Goal: Information Seeking & Learning: Learn about a topic

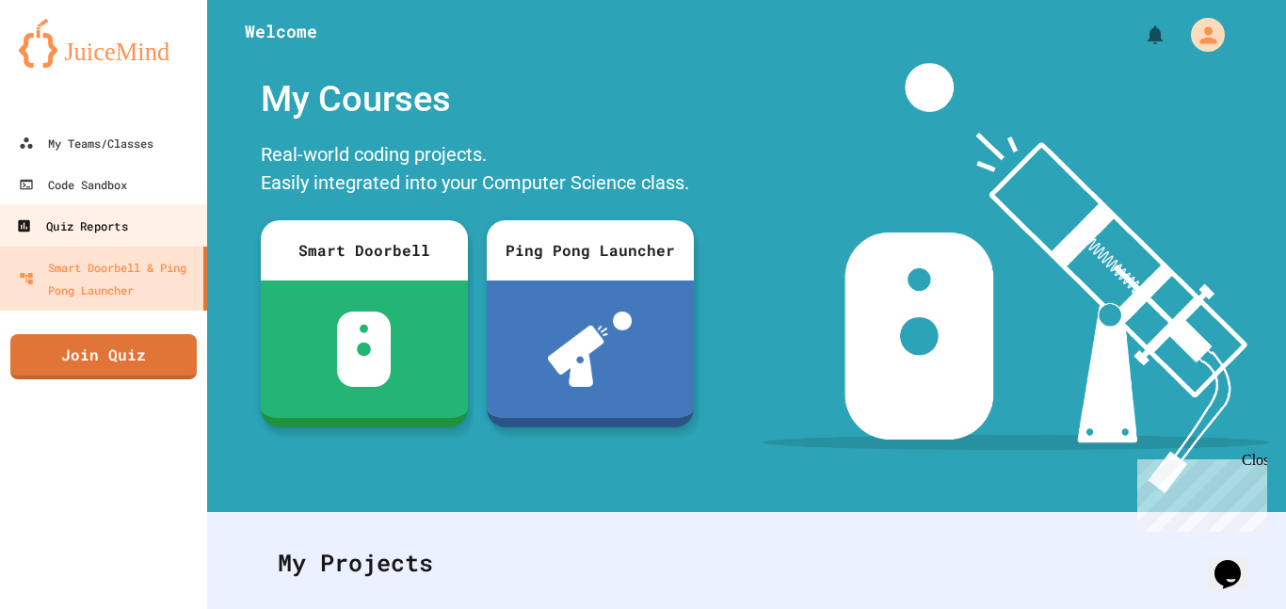
click at [155, 219] on link "Quiz Reports" at bounding box center [104, 225] width 214 height 42
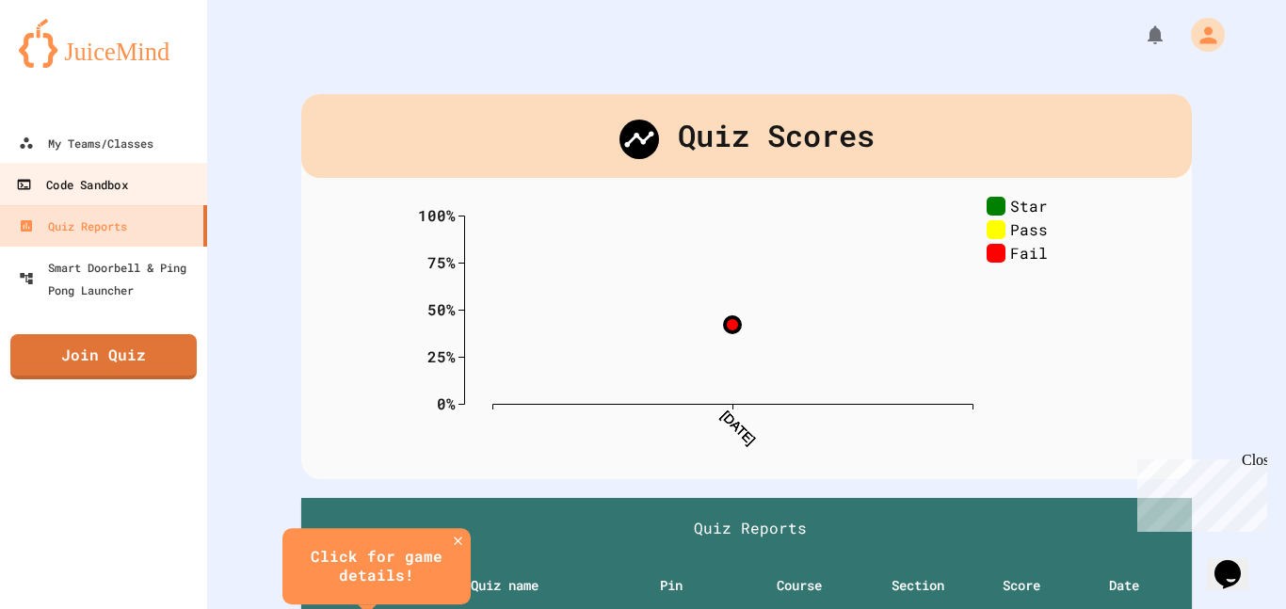
click at [144, 182] on link "Code Sandbox" at bounding box center [104, 184] width 214 height 42
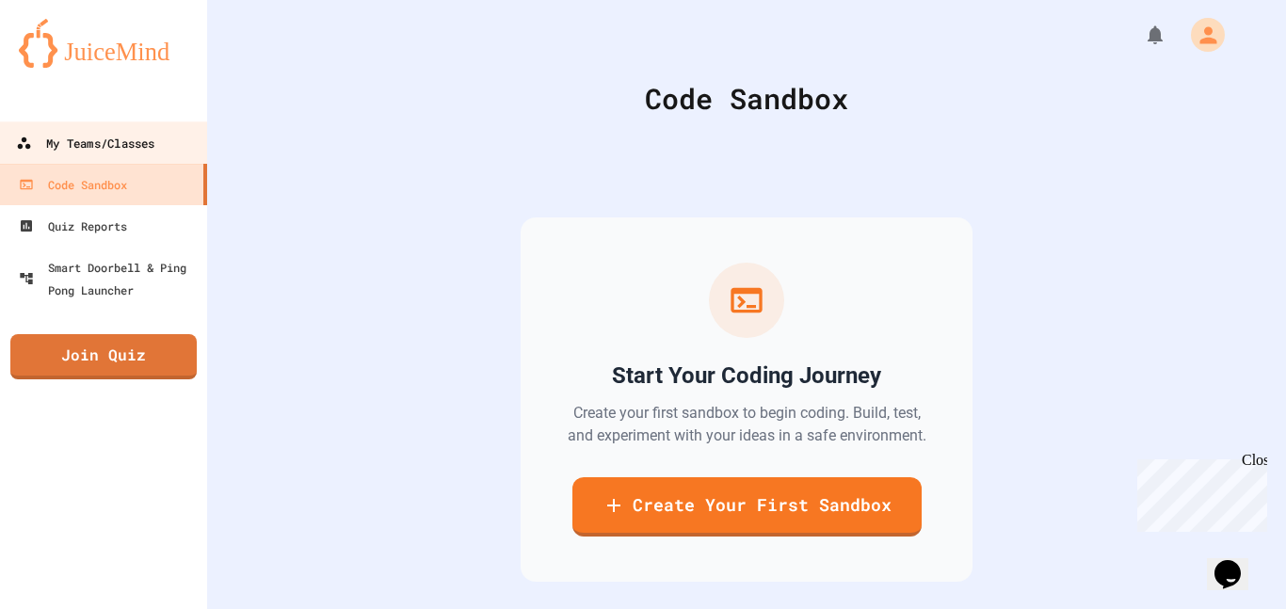
click at [143, 137] on div "My Teams/Classes" at bounding box center [85, 144] width 138 height 24
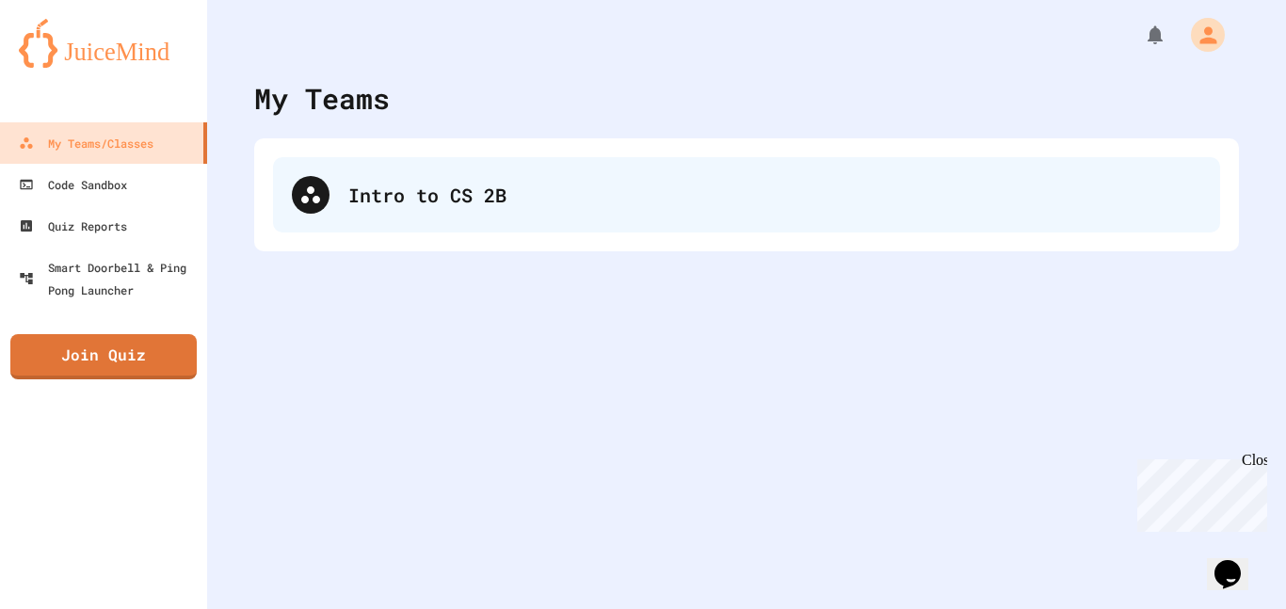
click at [408, 209] on div "Intro to CS 2B" at bounding box center [746, 194] width 947 height 75
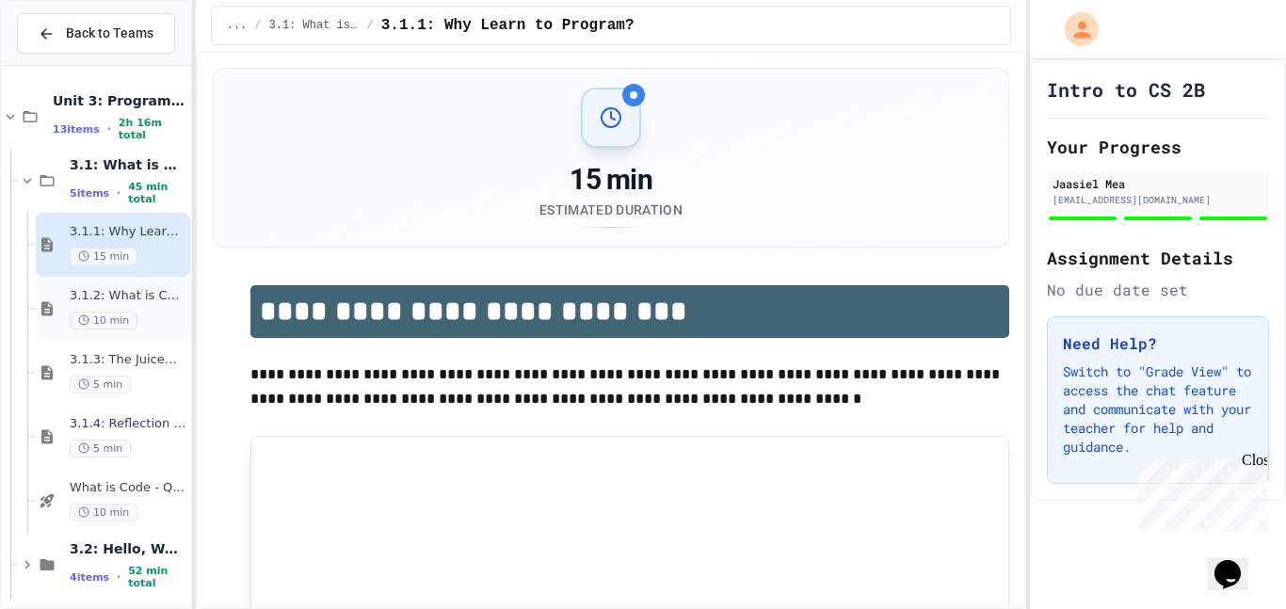
click at [125, 312] on span "10 min" at bounding box center [104, 321] width 68 height 18
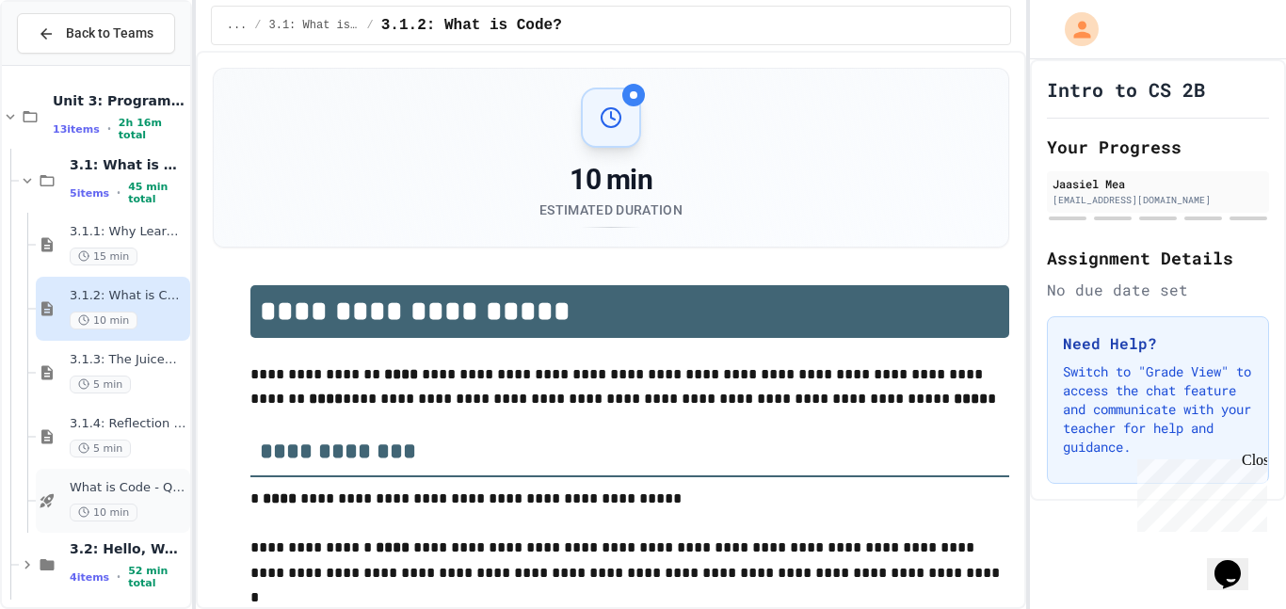
scroll to position [72, 0]
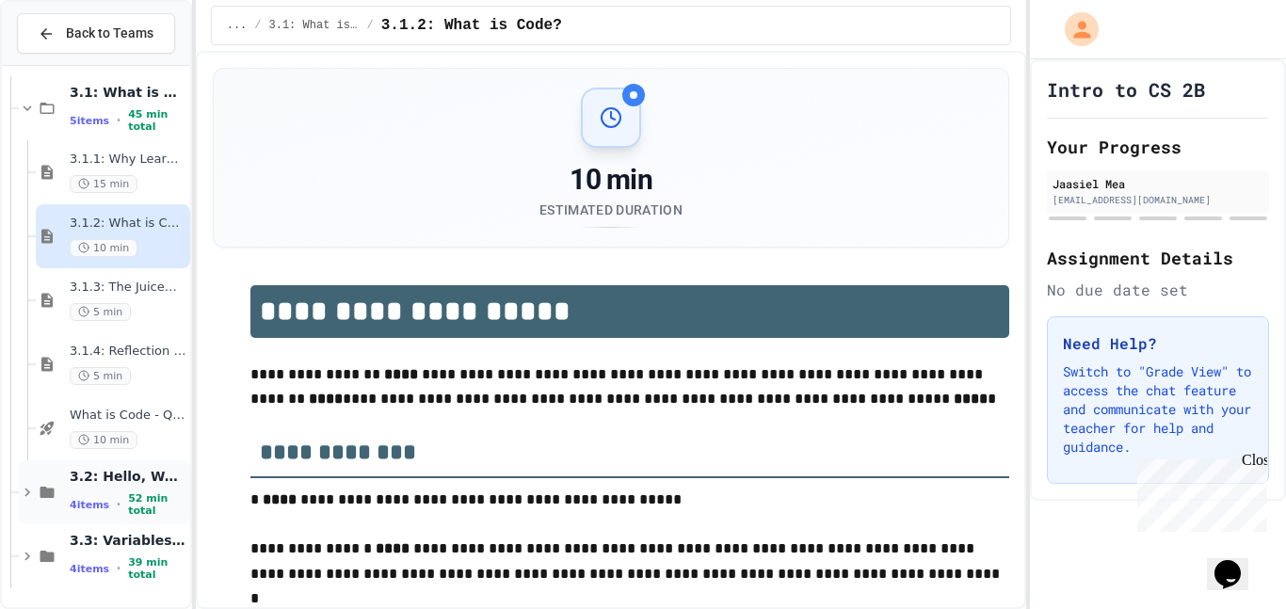
click at [125, 469] on div "3.2: Hello, World! 4 items • 52 min total" at bounding box center [104, 492] width 171 height 64
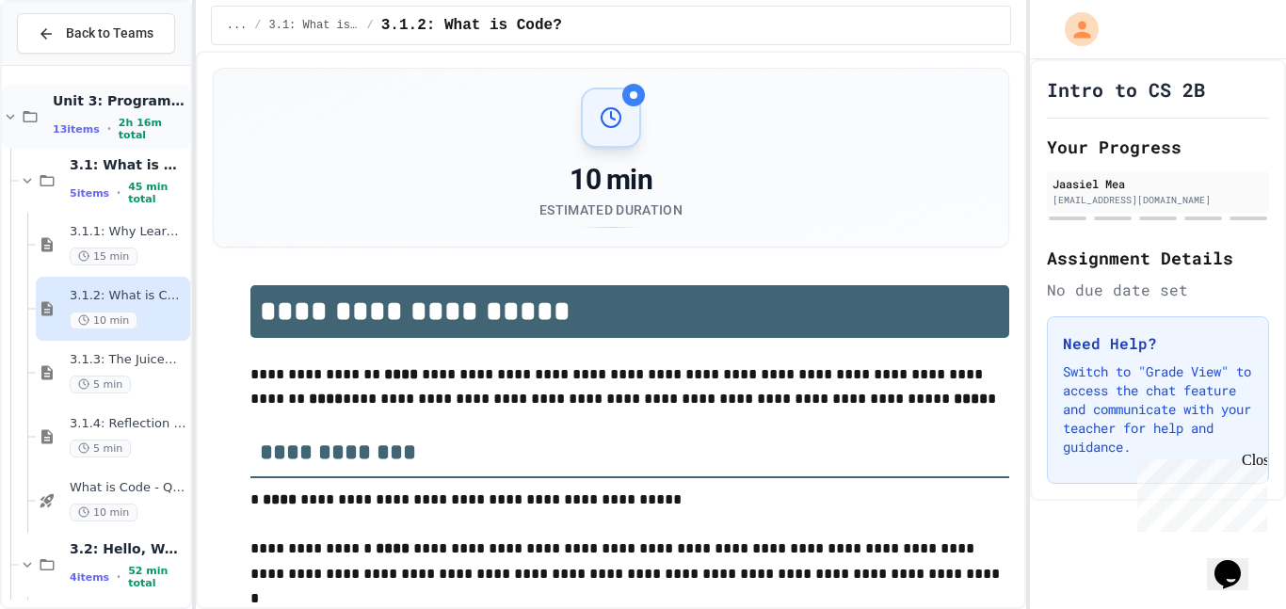
click at [122, 107] on span "Unit 3: Programming Fundamentals" at bounding box center [120, 100] width 134 height 17
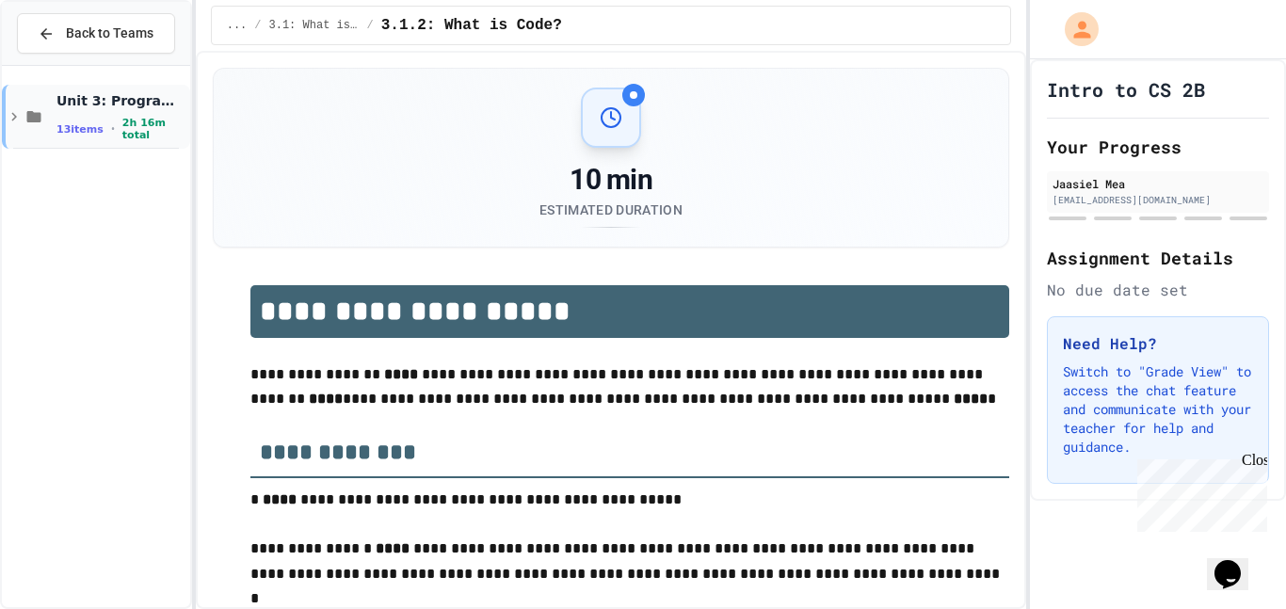
click at [144, 85] on div "Unit 3: Programming Fundamentals 13 items • 2h 16m total" at bounding box center [96, 117] width 188 height 64
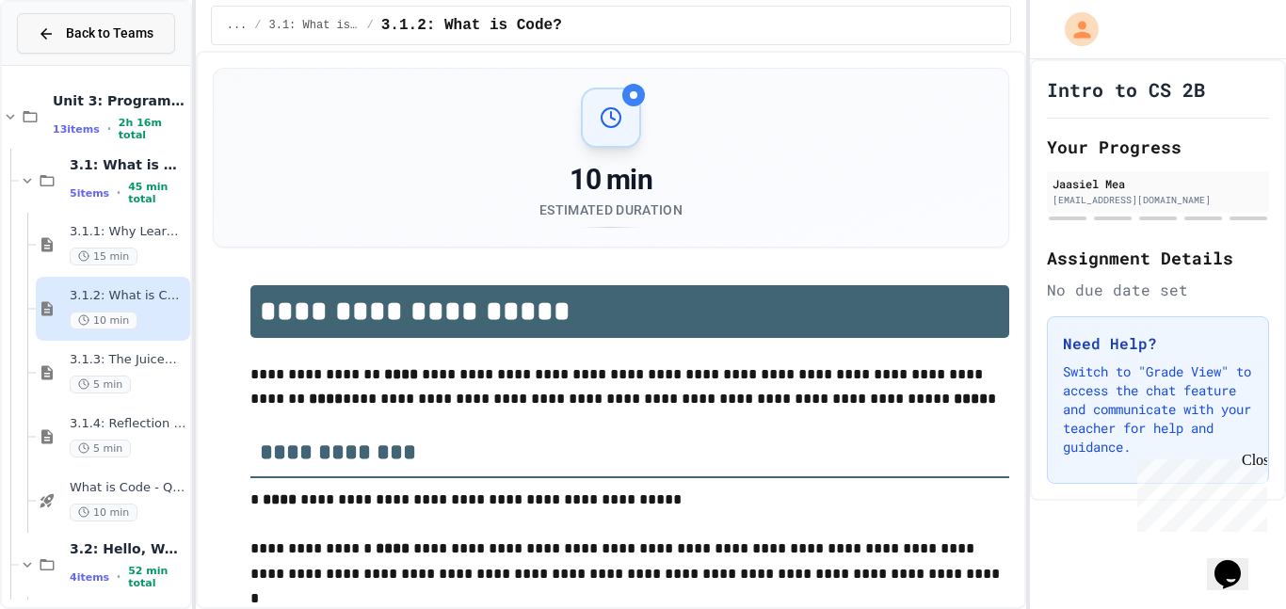
click at [80, 38] on span "Back to Teams" at bounding box center [110, 34] width 88 height 20
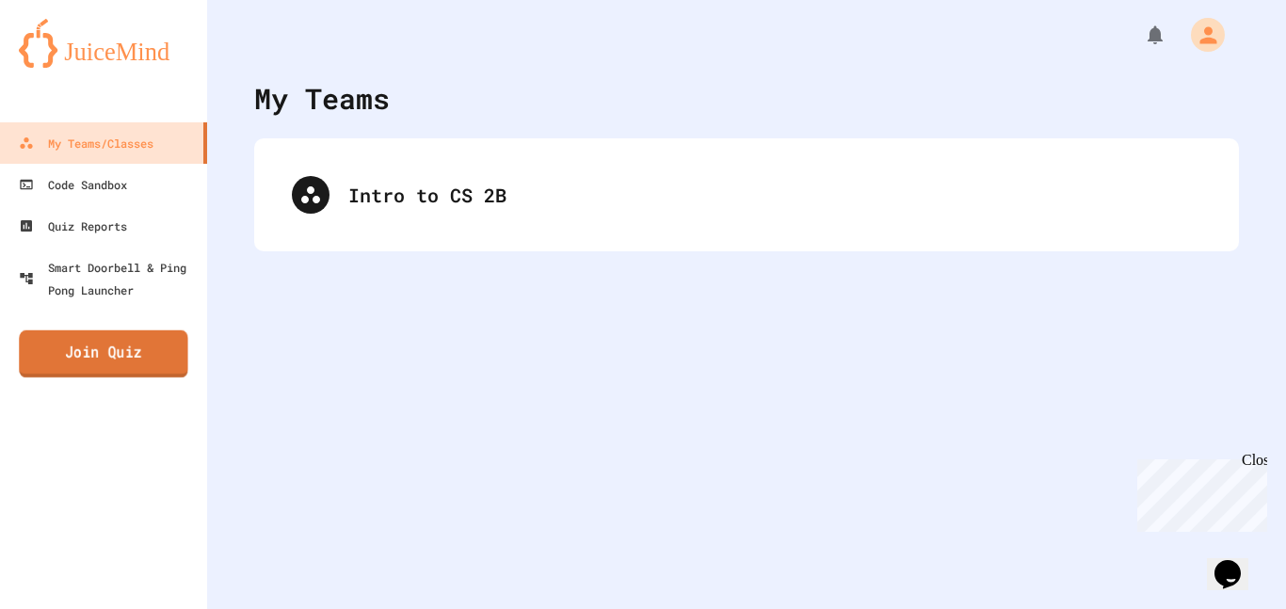
click at [148, 359] on link "Join Quiz" at bounding box center [103, 353] width 169 height 47
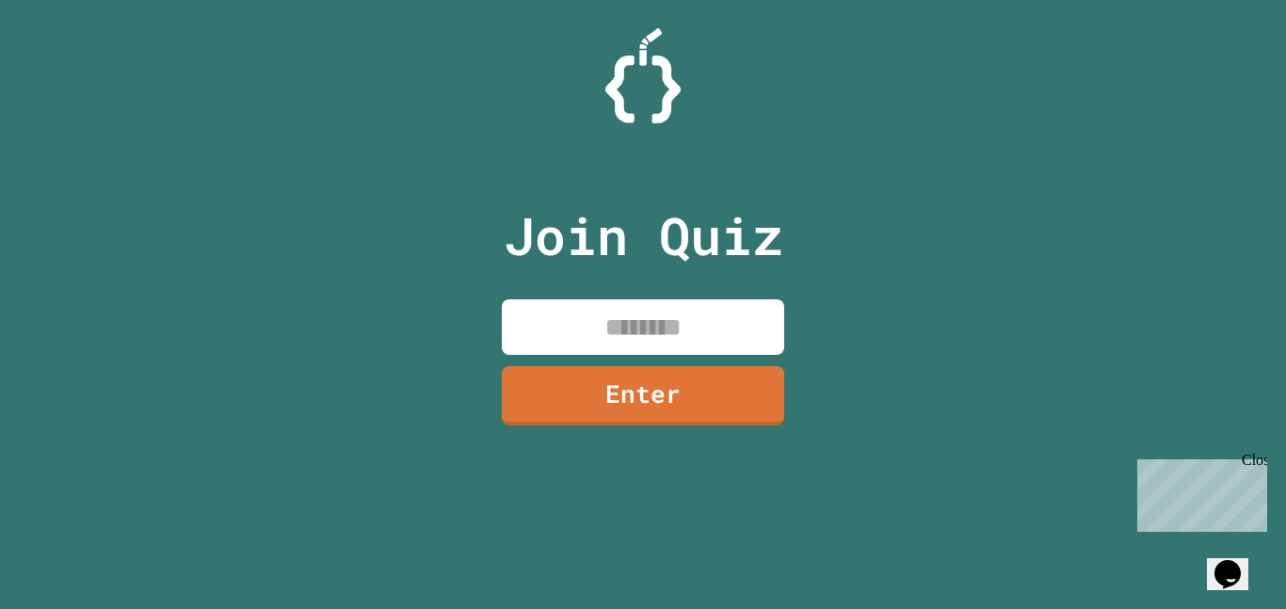
click at [557, 317] on input at bounding box center [643, 327] width 282 height 56
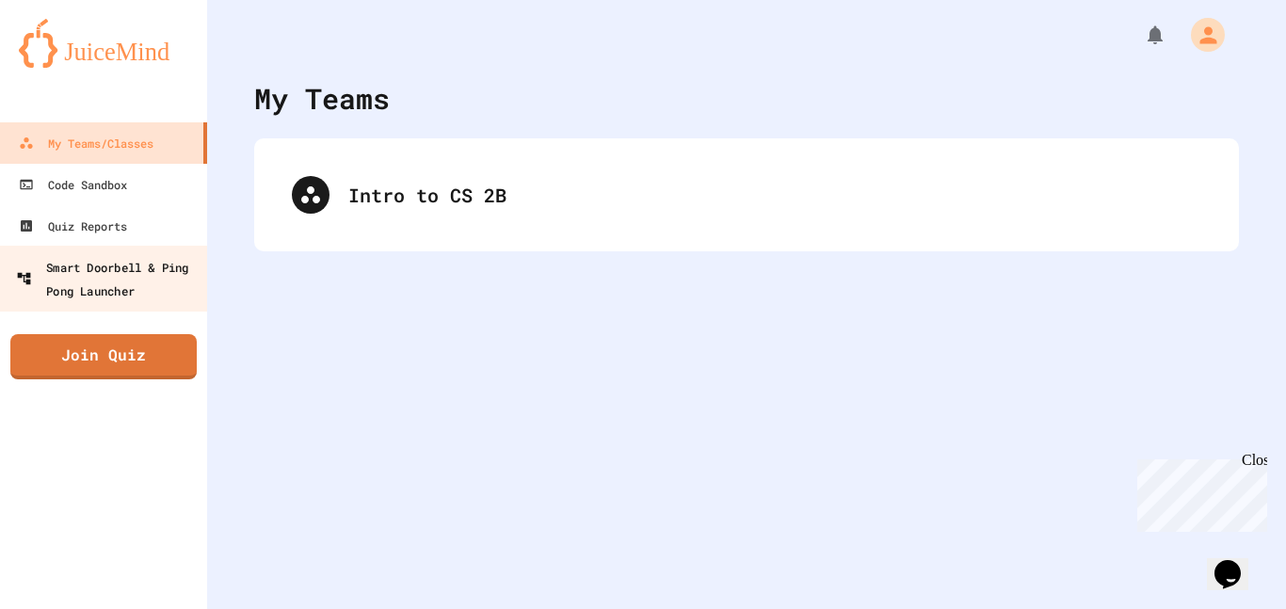
click at [129, 307] on link "Smart Doorbell & Ping Pong Launcher" at bounding box center [104, 279] width 214 height 66
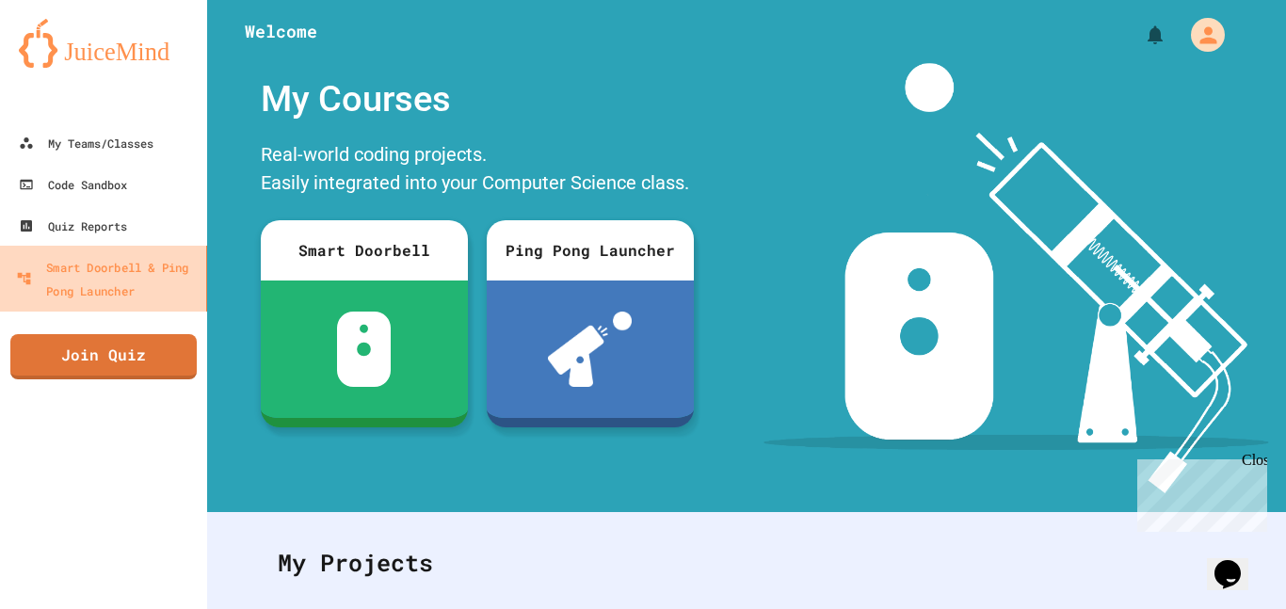
click at [109, 246] on link "Smart Doorbell & Ping Pong Launcher" at bounding box center [104, 279] width 214 height 66
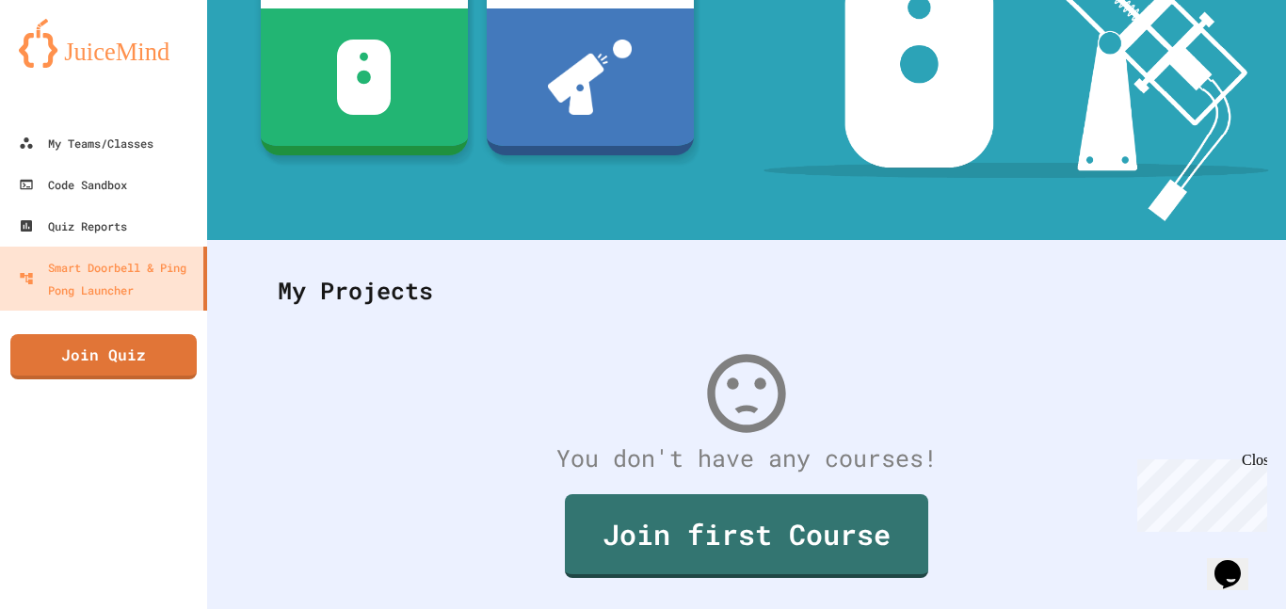
scroll to position [321, 0]
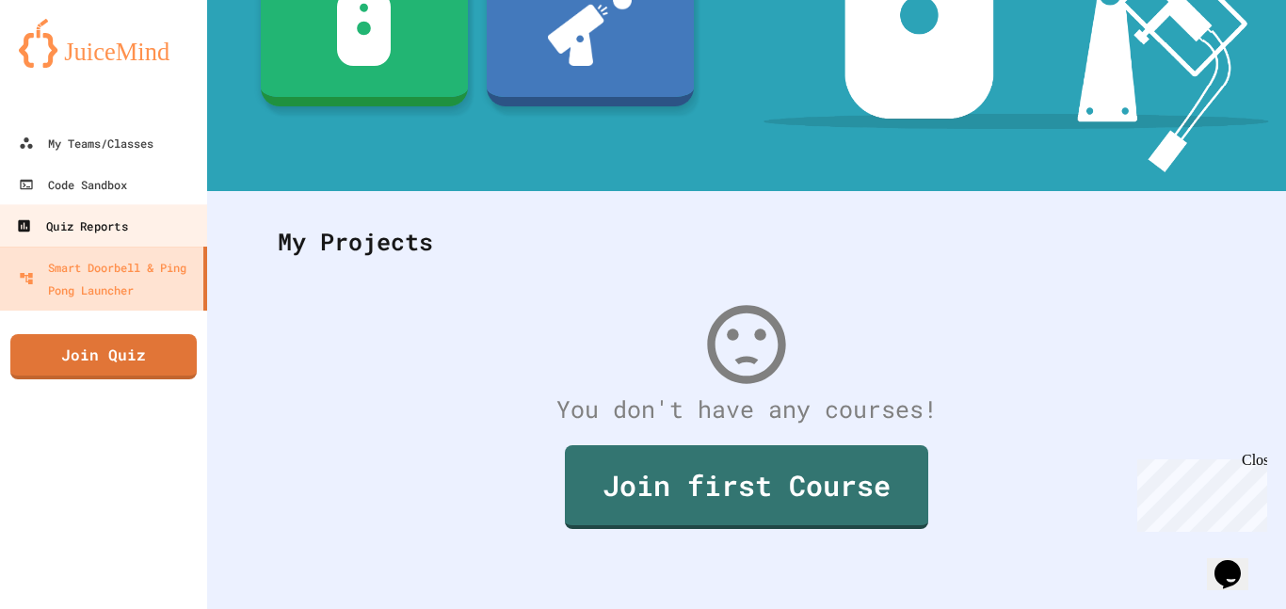
click at [99, 210] on link "Quiz Reports" at bounding box center [104, 225] width 214 height 42
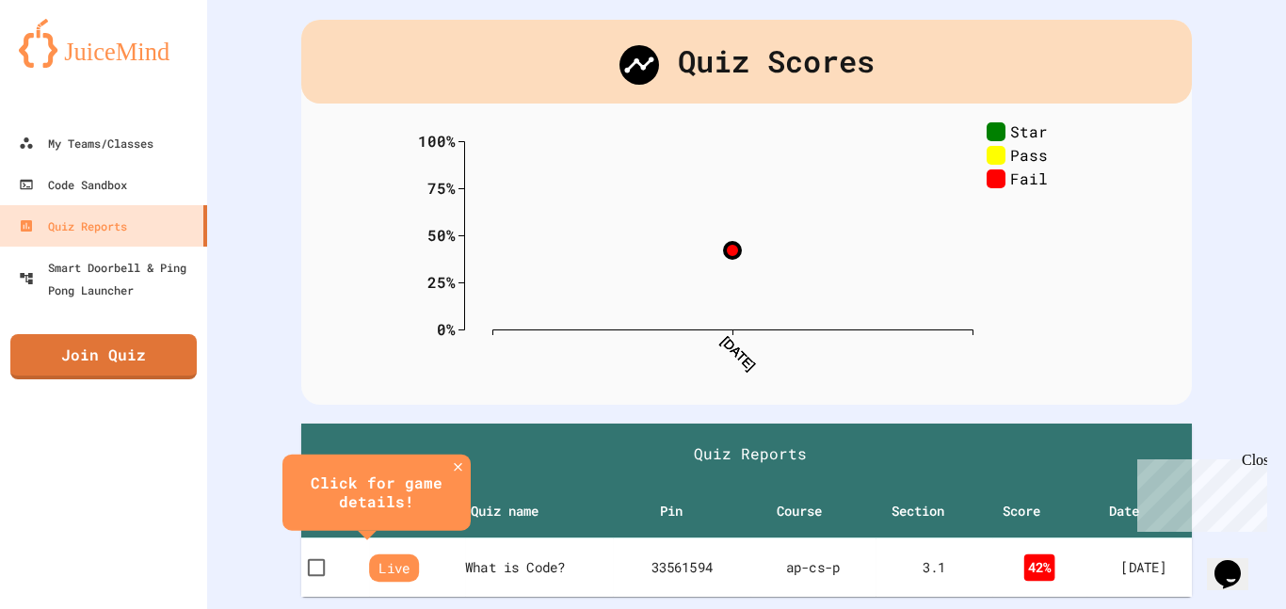
click at [382, 560] on span "Live" at bounding box center [394, 567] width 50 height 28
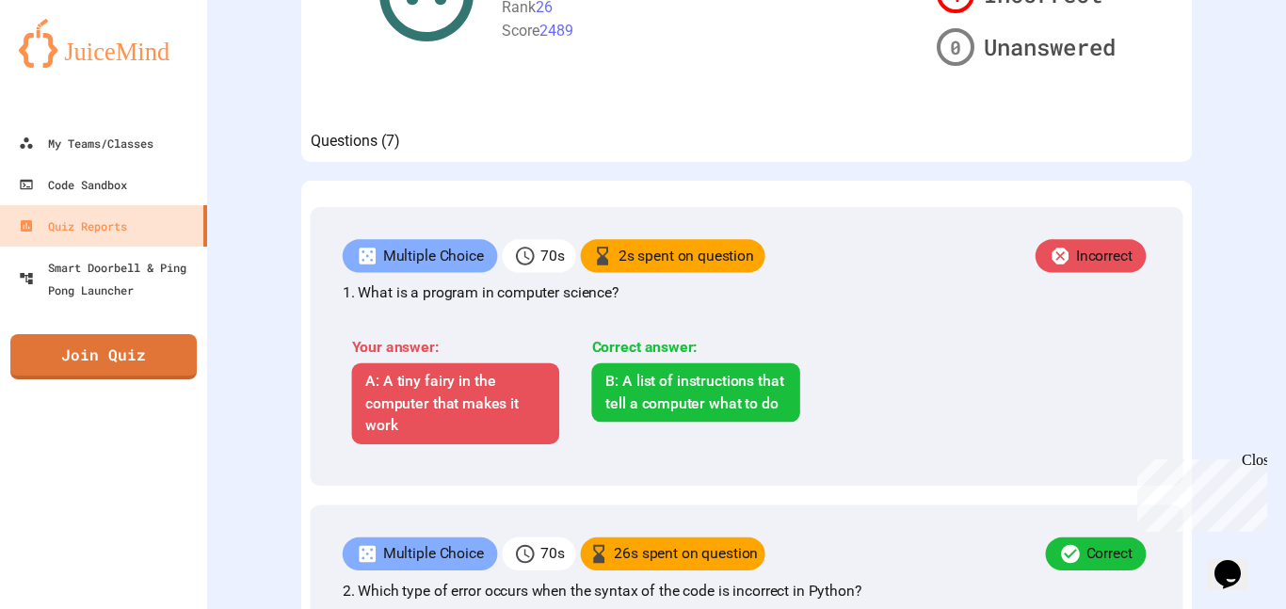
scroll to position [379, 0]
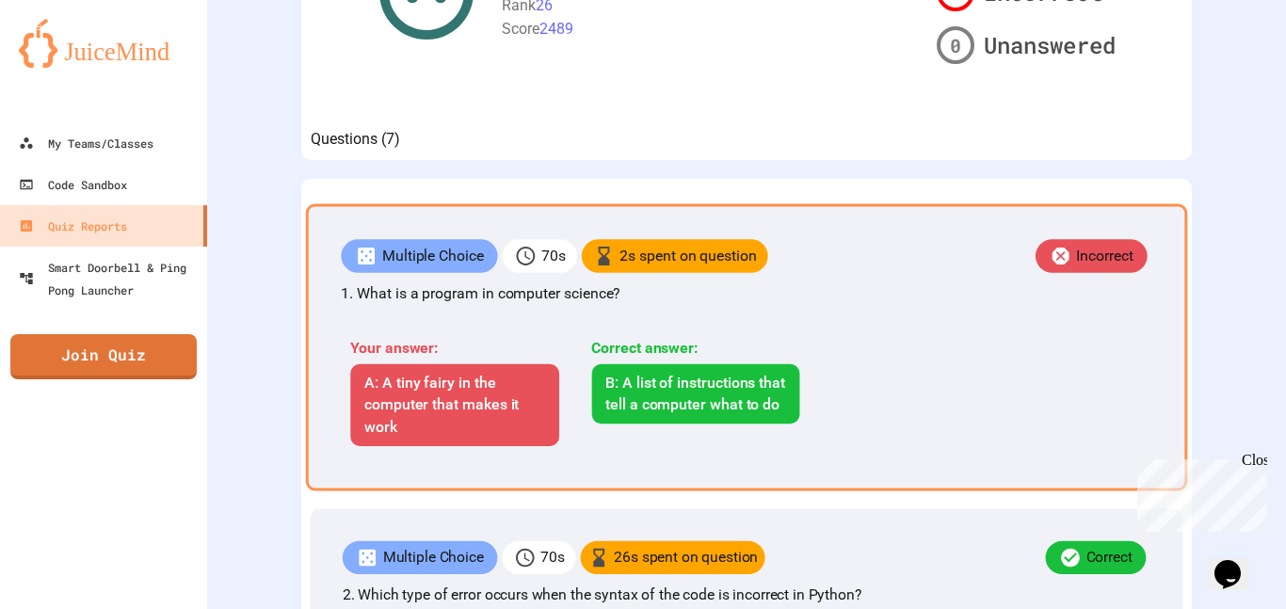
click at [626, 412] on div "B: A list of instructions that tell a computer what to do" at bounding box center [695, 393] width 208 height 59
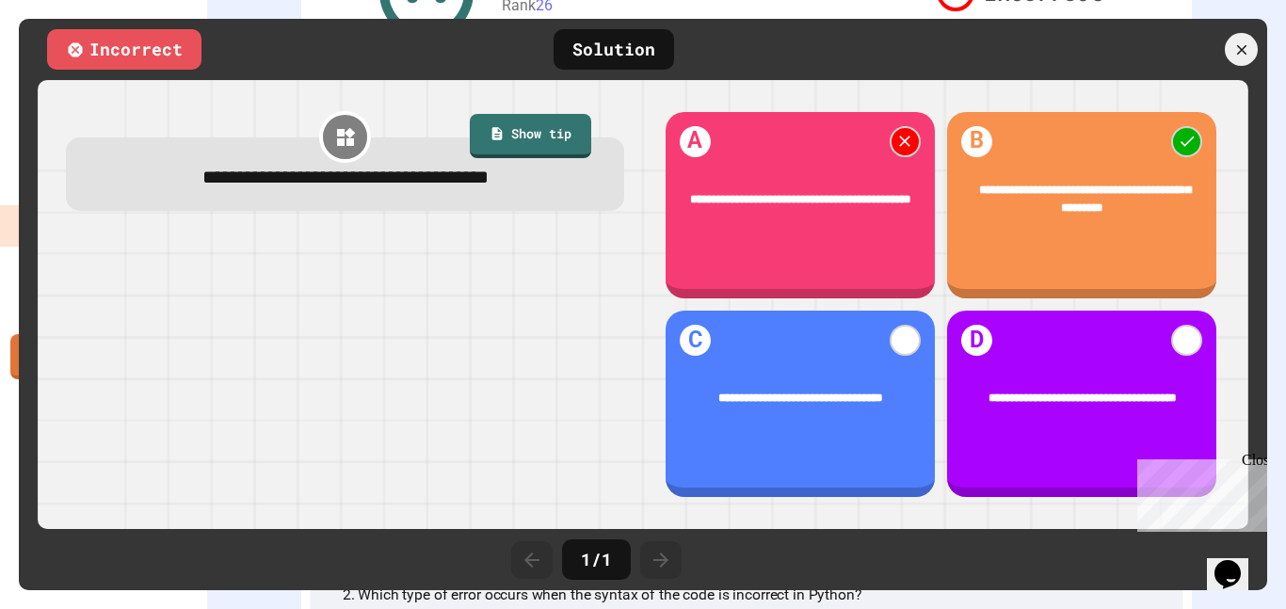
scroll to position [74, 0]
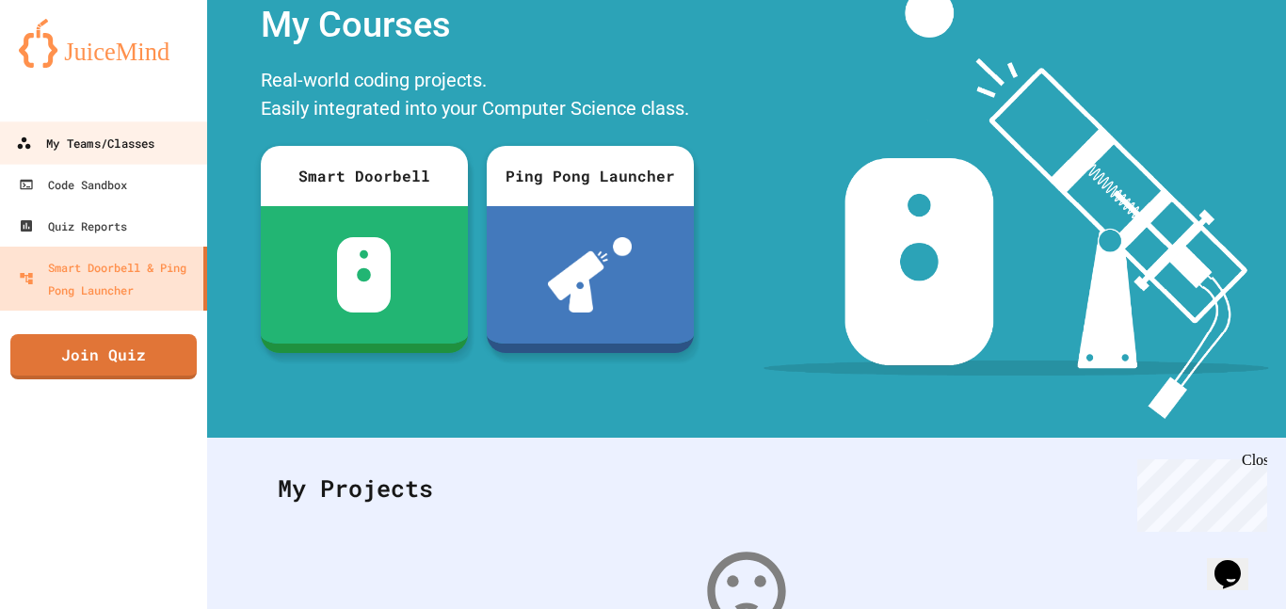
click at [178, 132] on link "My Teams/Classes" at bounding box center [104, 142] width 214 height 42
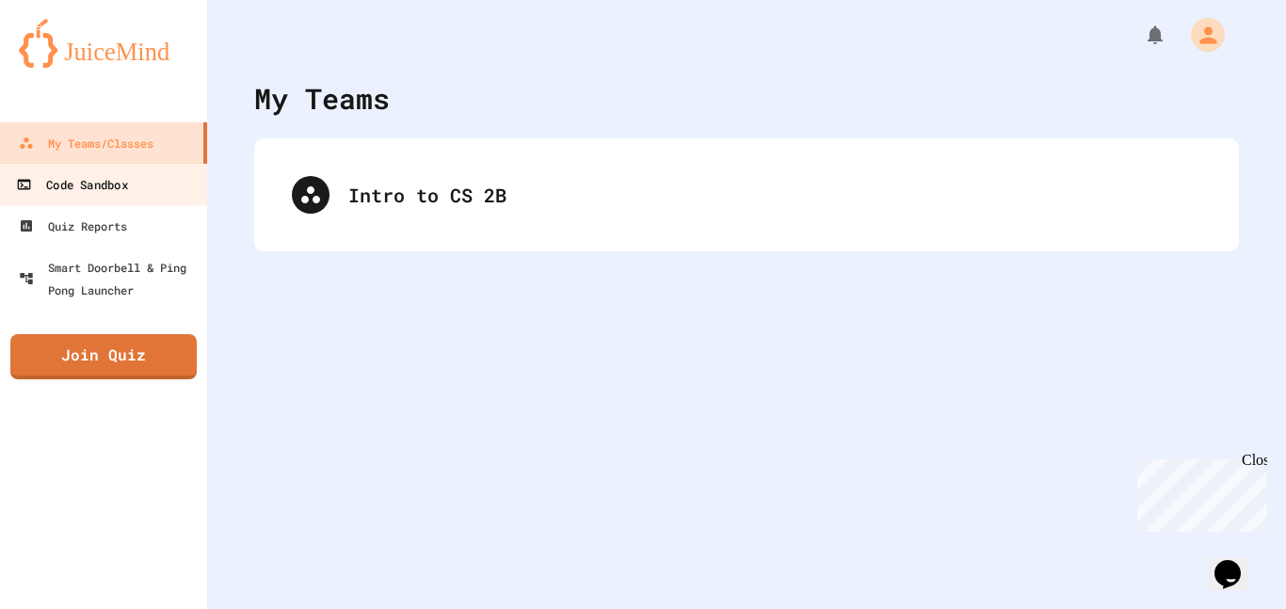
click at [165, 169] on link "Code Sandbox" at bounding box center [104, 184] width 214 height 42
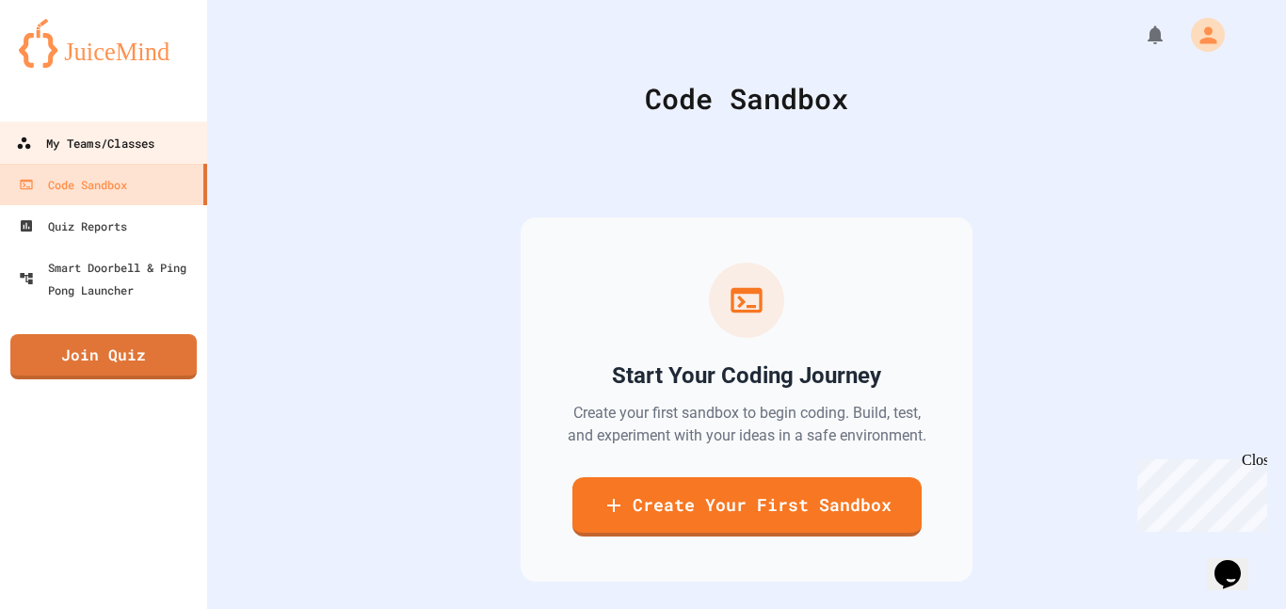
click at [154, 139] on div "My Teams/Classes" at bounding box center [85, 144] width 138 height 24
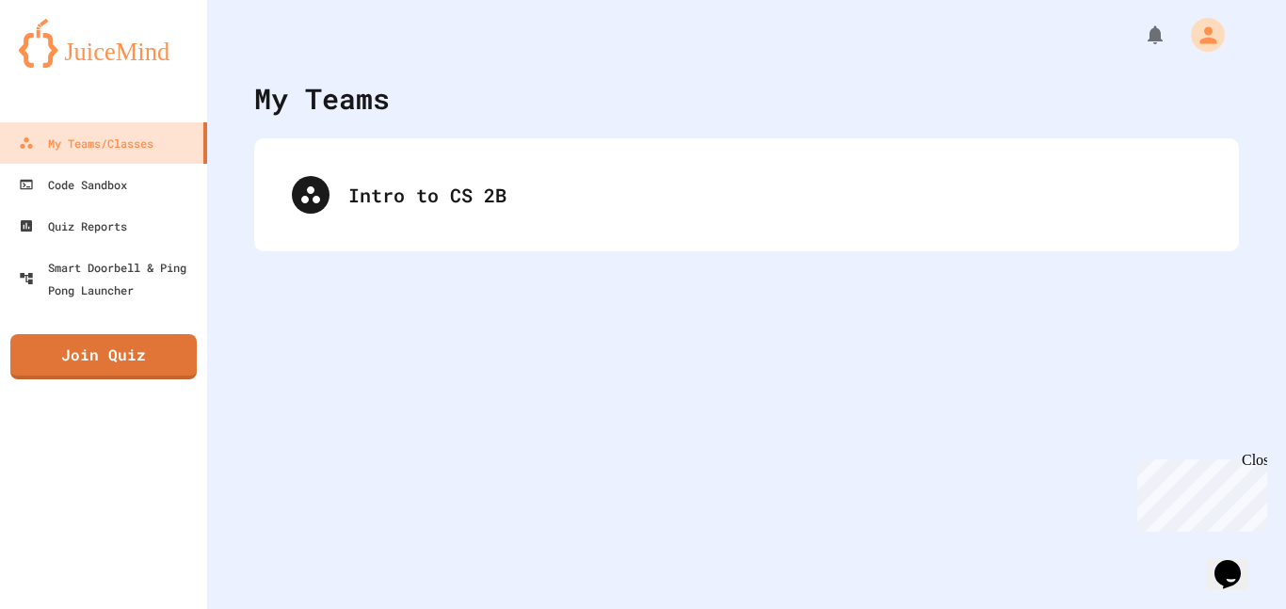
click at [408, 242] on div "Intro to CS 2B" at bounding box center [746, 194] width 984 height 113
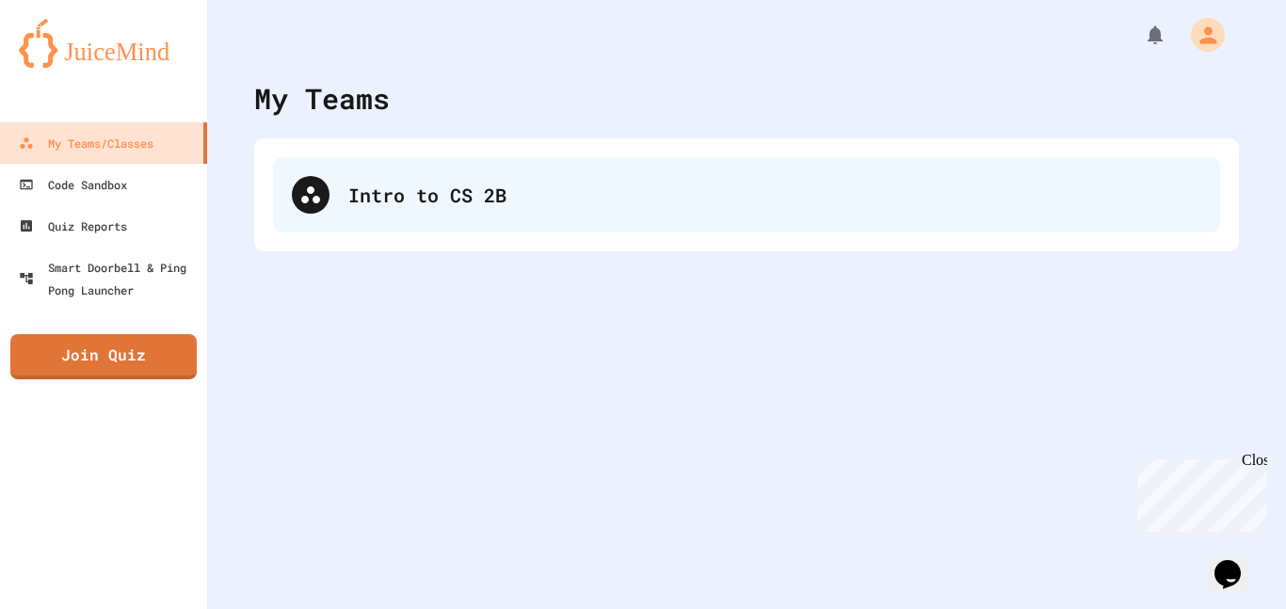
click at [407, 214] on div "Intro to CS 2B" at bounding box center [746, 194] width 947 height 75
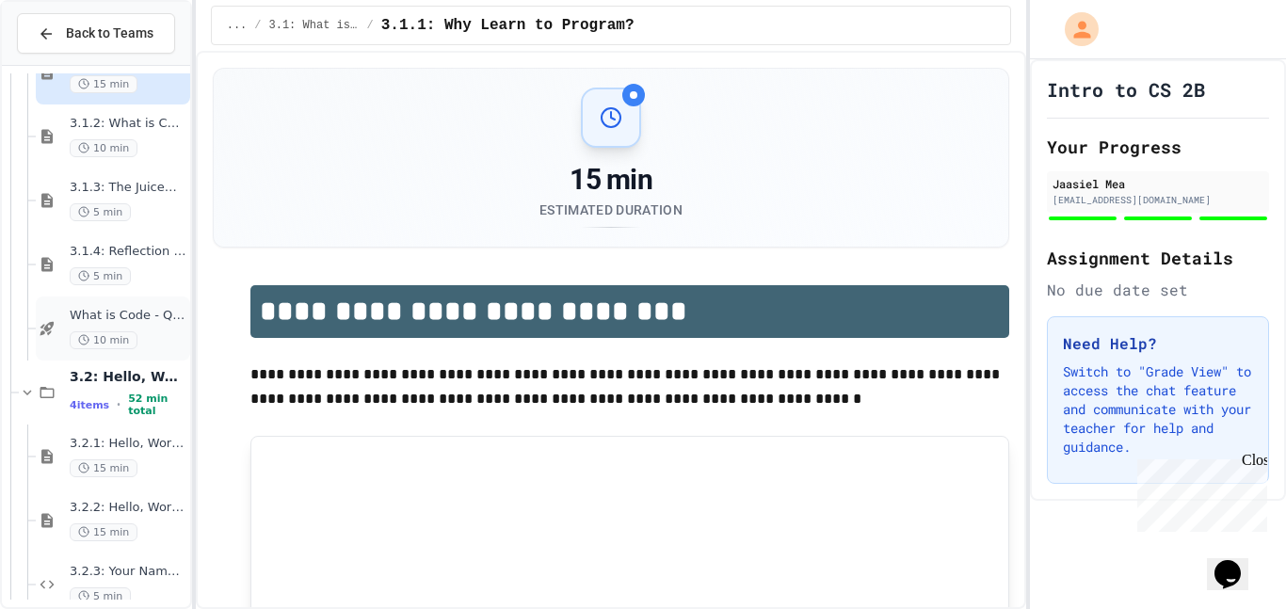
scroll to position [175, 0]
click at [126, 355] on div "What is Code - Quiz 10 min" at bounding box center [113, 326] width 154 height 64
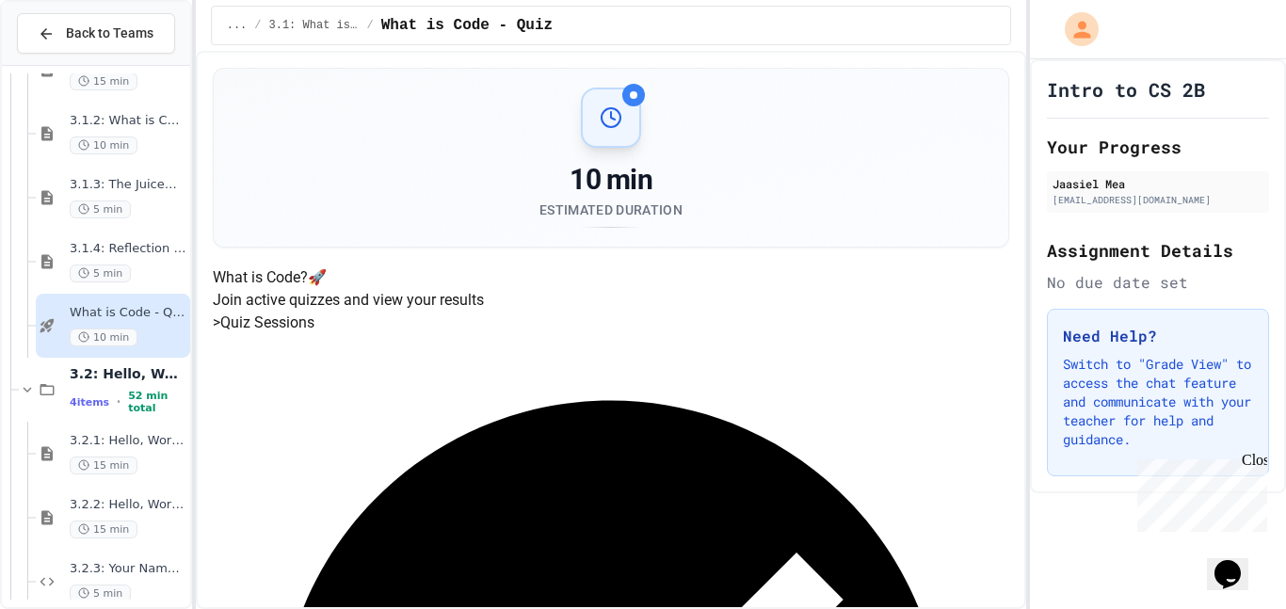
click at [132, 380] on span "3.2: Hello, World!" at bounding box center [128, 373] width 117 height 17
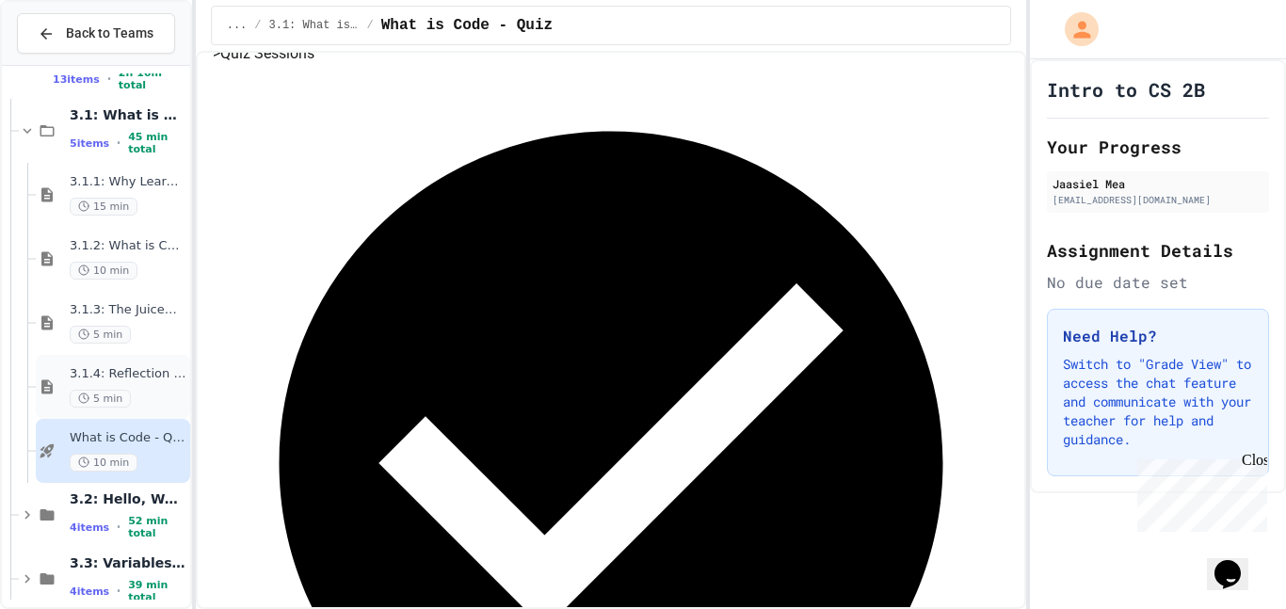
scroll to position [72, 0]
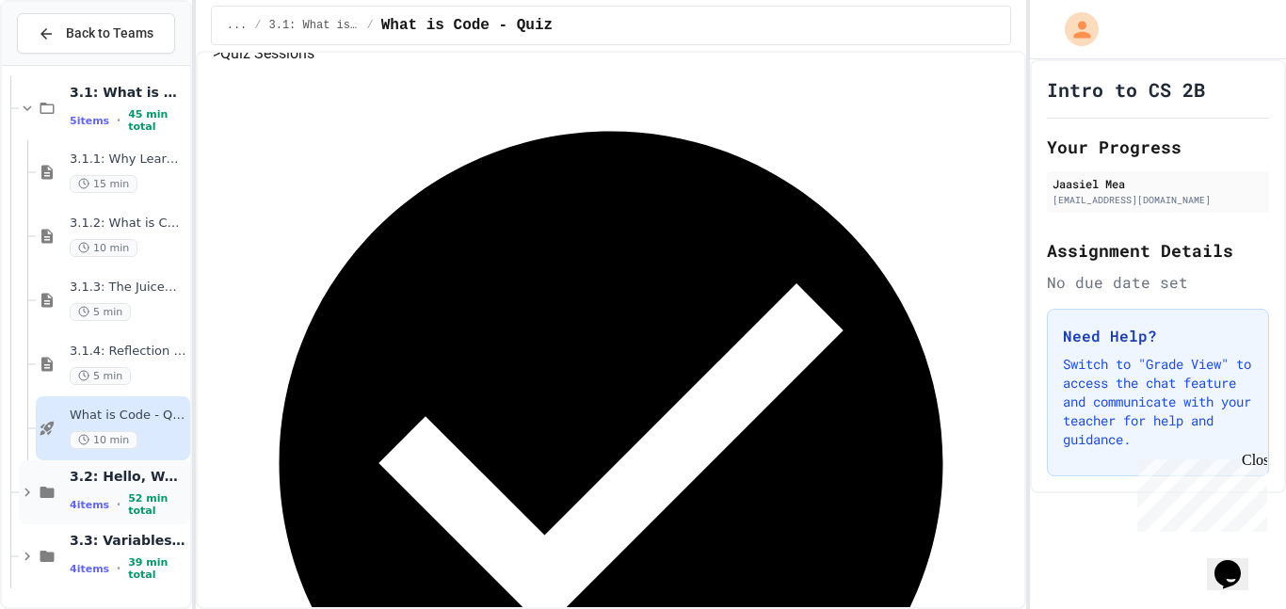
click at [154, 481] on span "3.2: Hello, World!" at bounding box center [128, 476] width 117 height 17
click at [157, 480] on span "3.2: Hello, World!" at bounding box center [128, 476] width 117 height 17
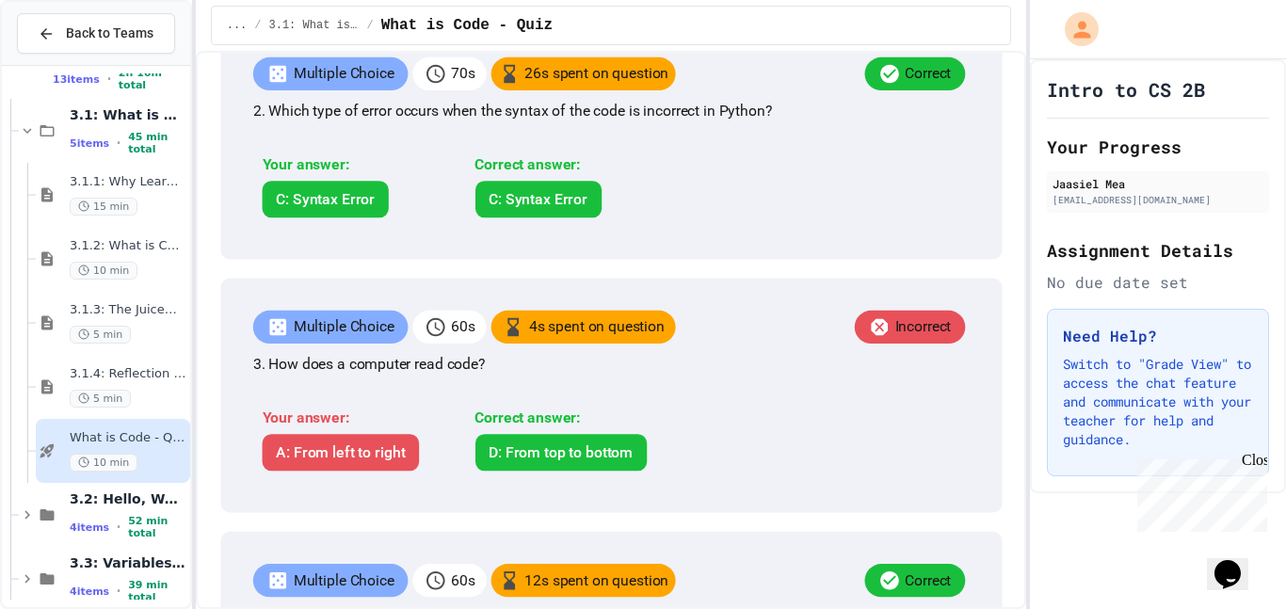
scroll to position [1245, 0]
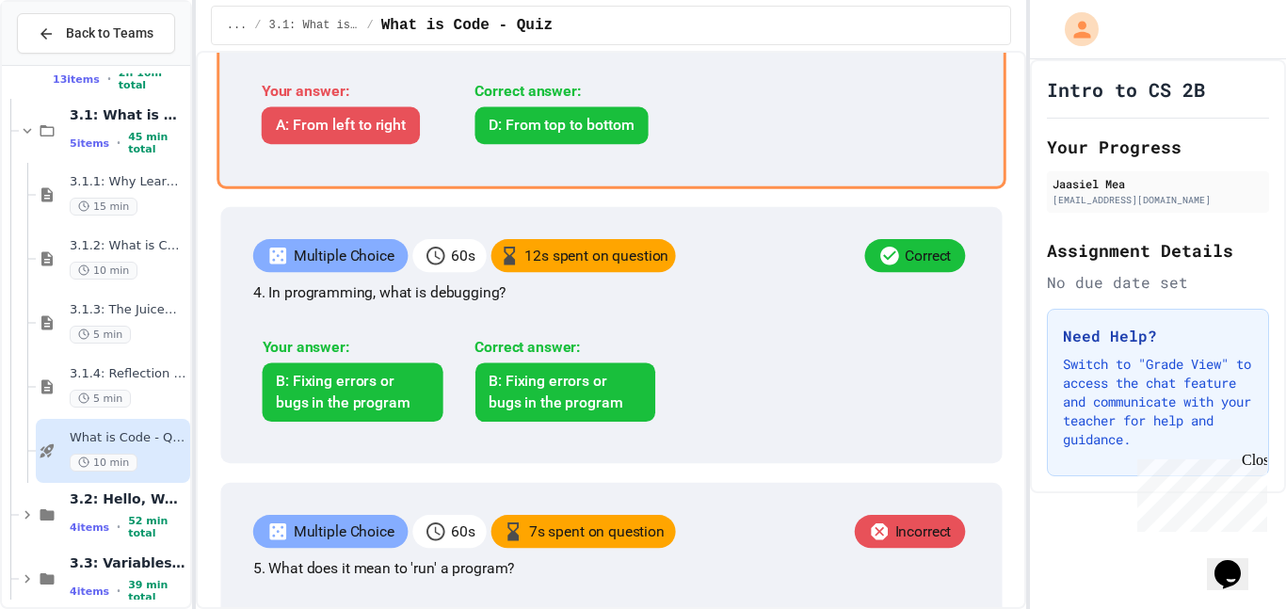
click at [677, 188] on div "Multiple Choice 60 s 4 s spent on question Incorrect 3. How does a computer rea…" at bounding box center [610, 67] width 789 height 242
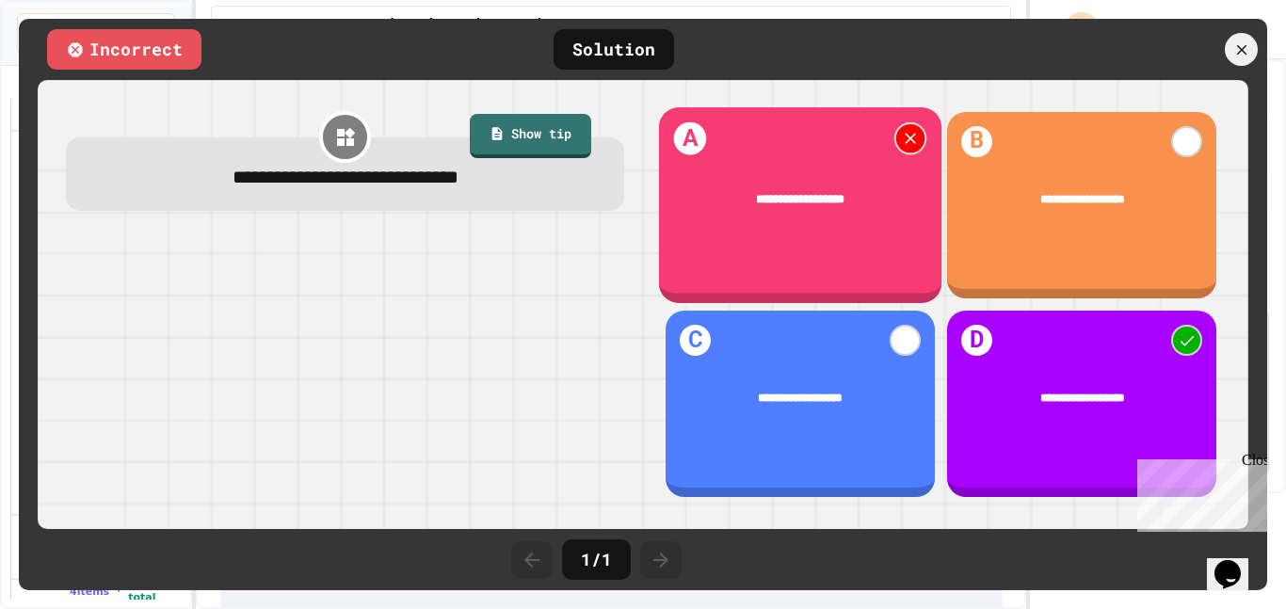
click at [875, 152] on div "**********" at bounding box center [800, 205] width 282 height 196
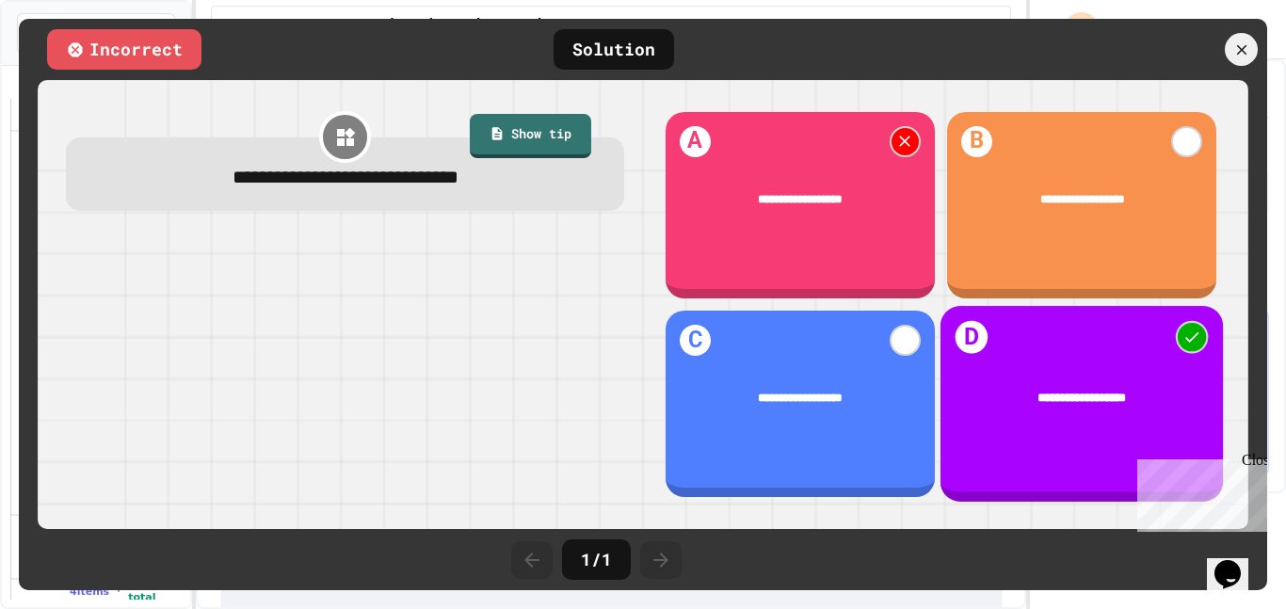
click at [1102, 368] on div "**********" at bounding box center [1081, 399] width 282 height 69
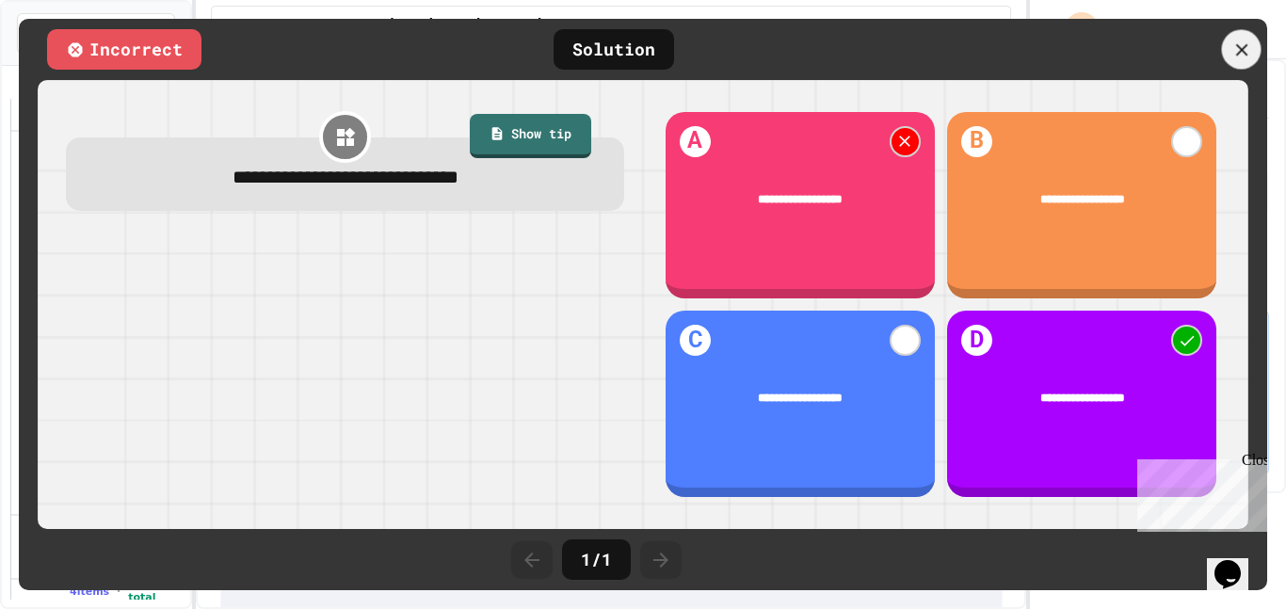
click at [1231, 40] on icon at bounding box center [1241, 50] width 21 height 21
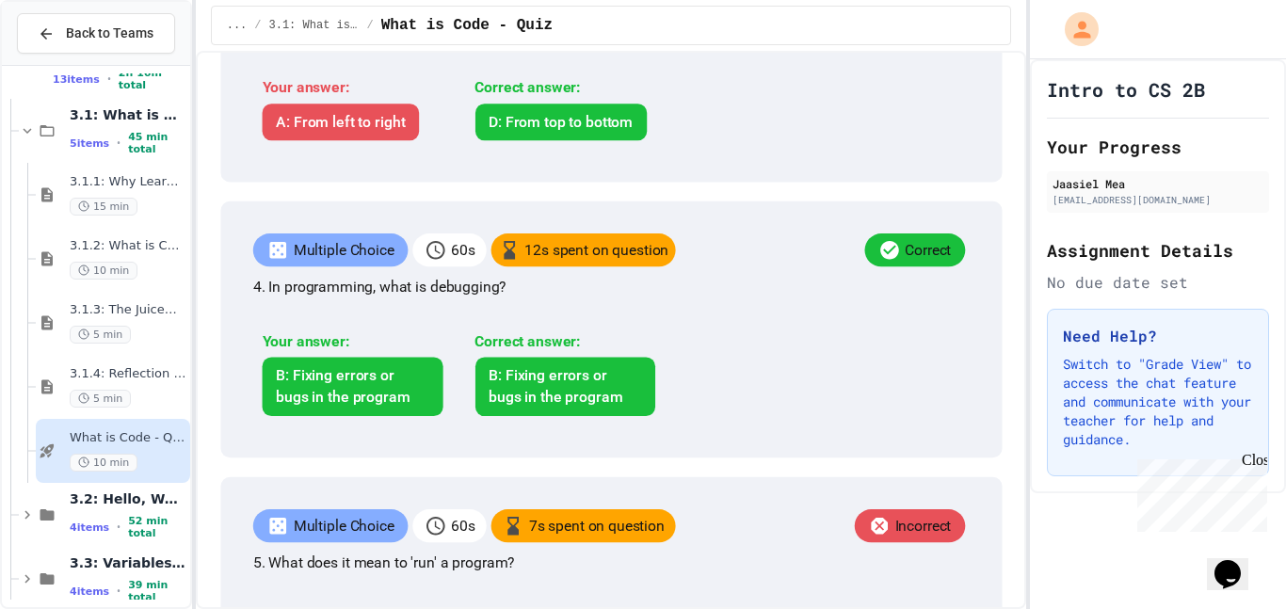
scroll to position [0, 0]
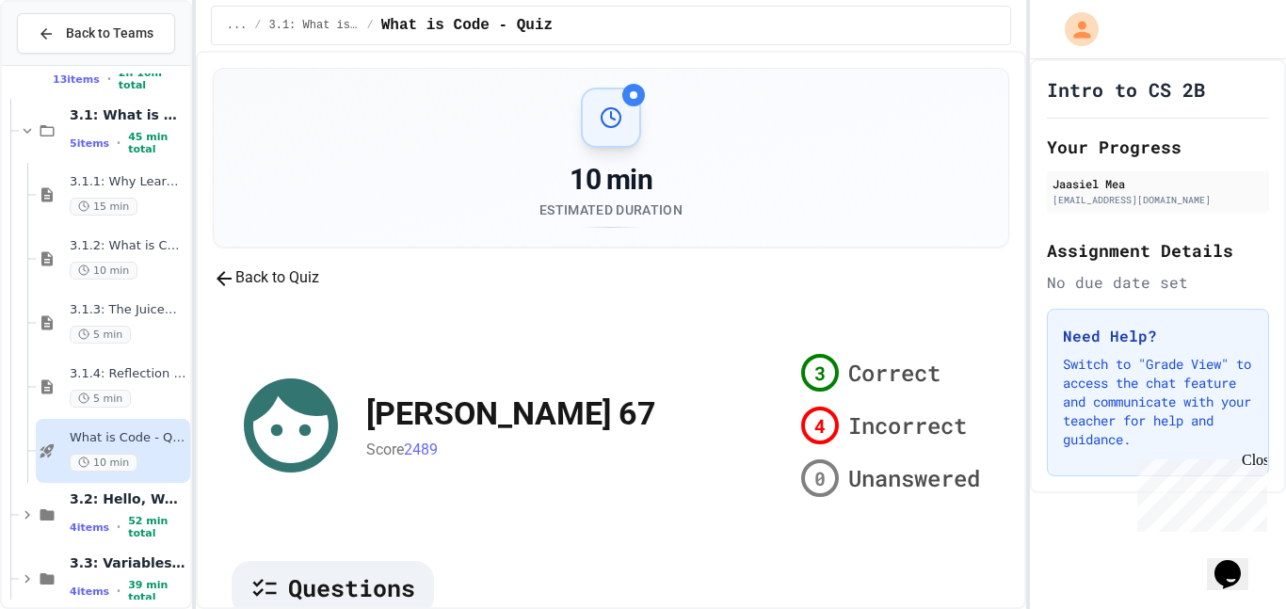
click at [293, 290] on button "Back to Quiz" at bounding box center [266, 278] width 106 height 24
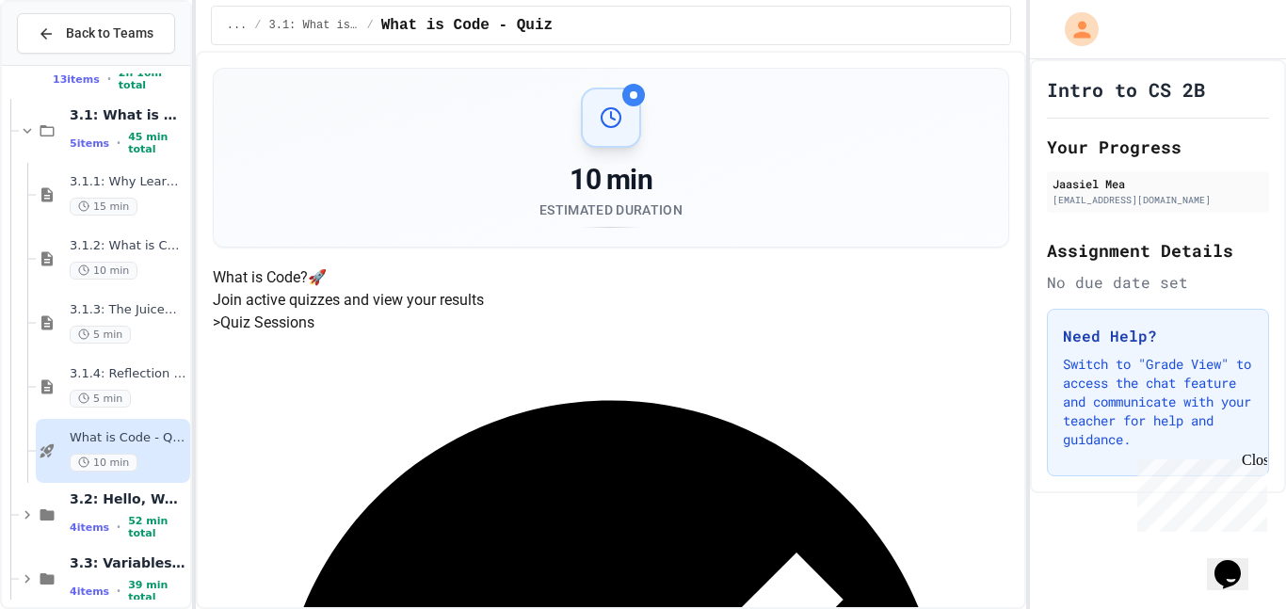
scroll to position [283, 0]
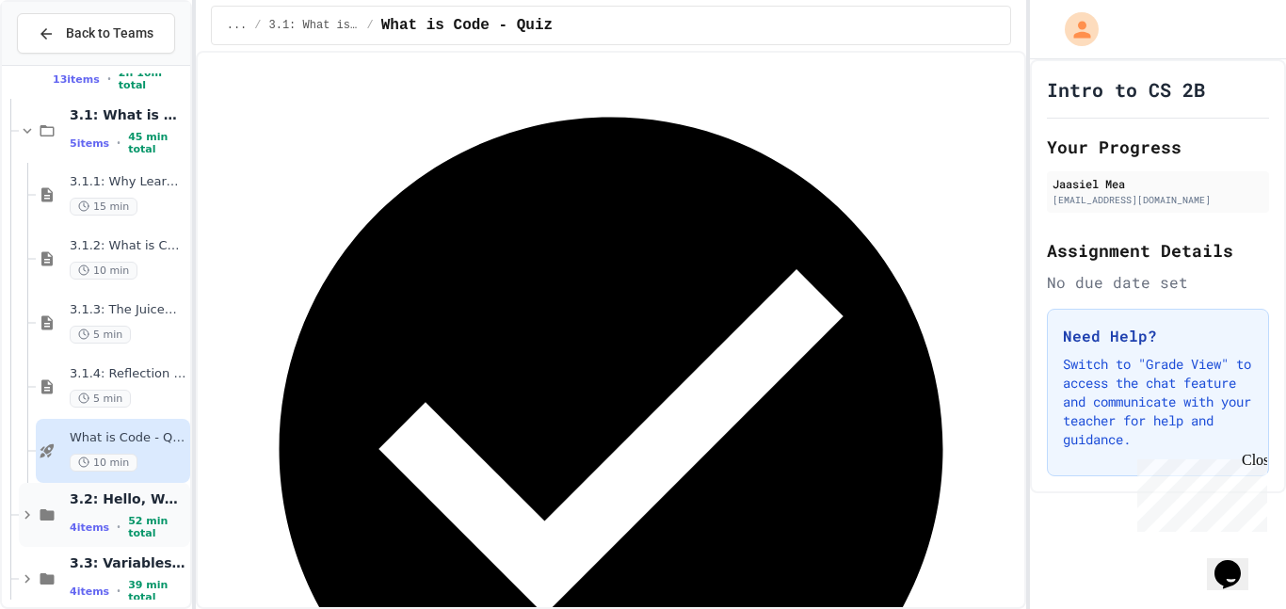
click at [49, 506] on icon at bounding box center [47, 514] width 23 height 17
click at [123, 507] on span "3.2: Hello, World!" at bounding box center [128, 498] width 117 height 17
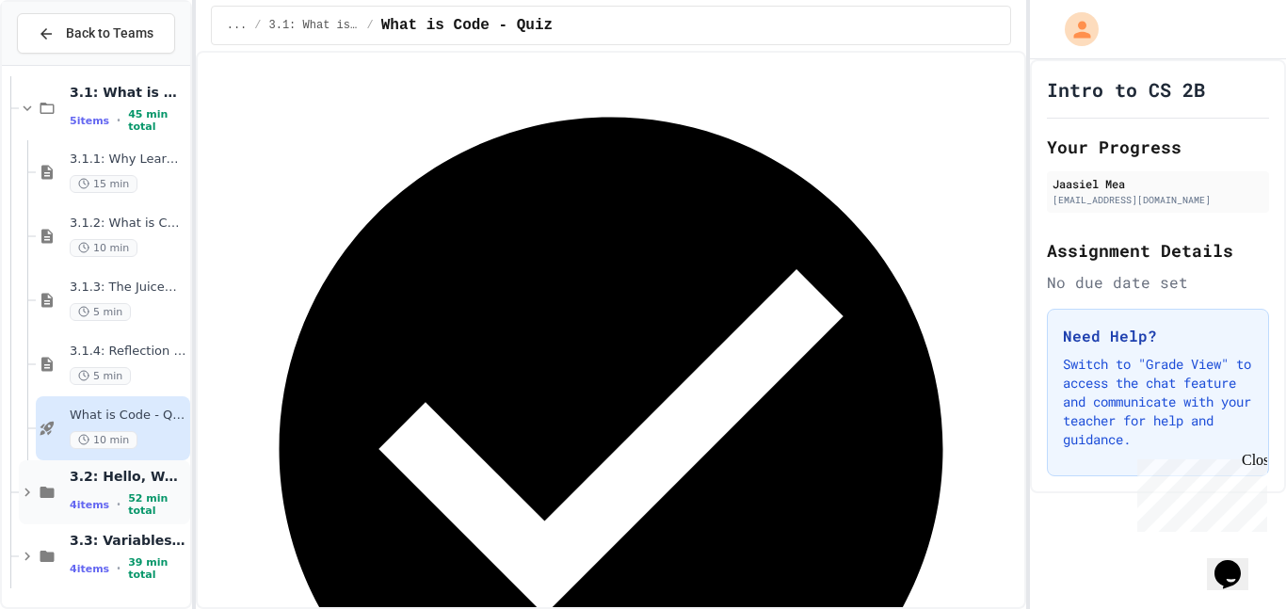
click at [130, 490] on div "3.2: Hello, World! 4 items • 52 min total" at bounding box center [128, 493] width 117 height 50
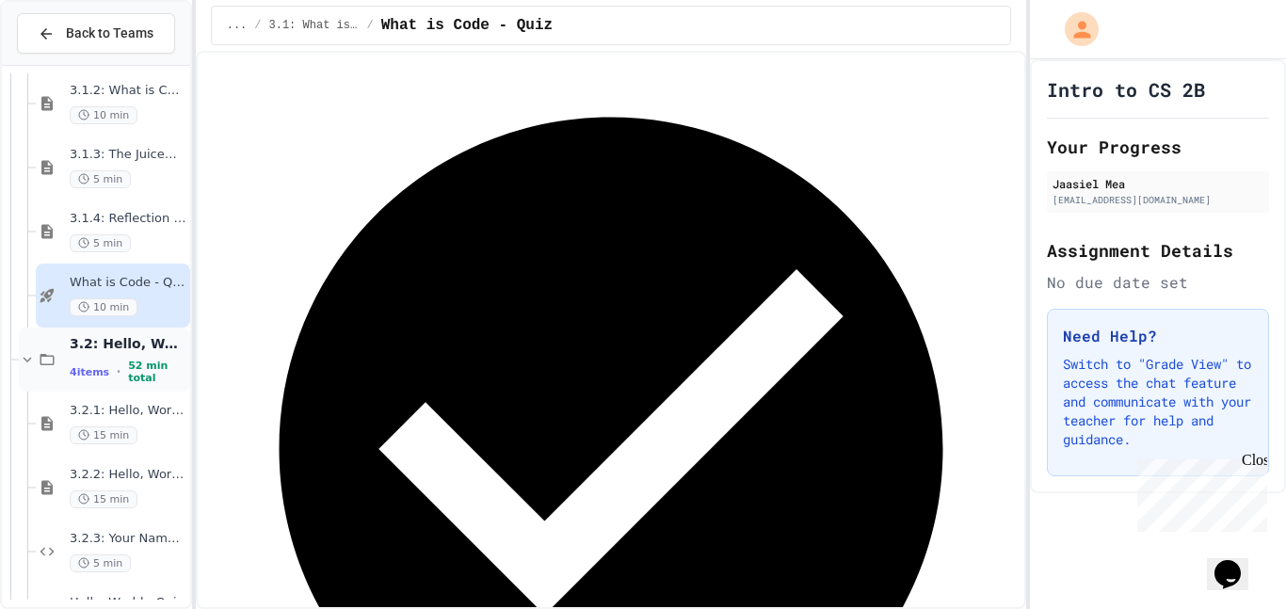
scroll to position [328, 0]
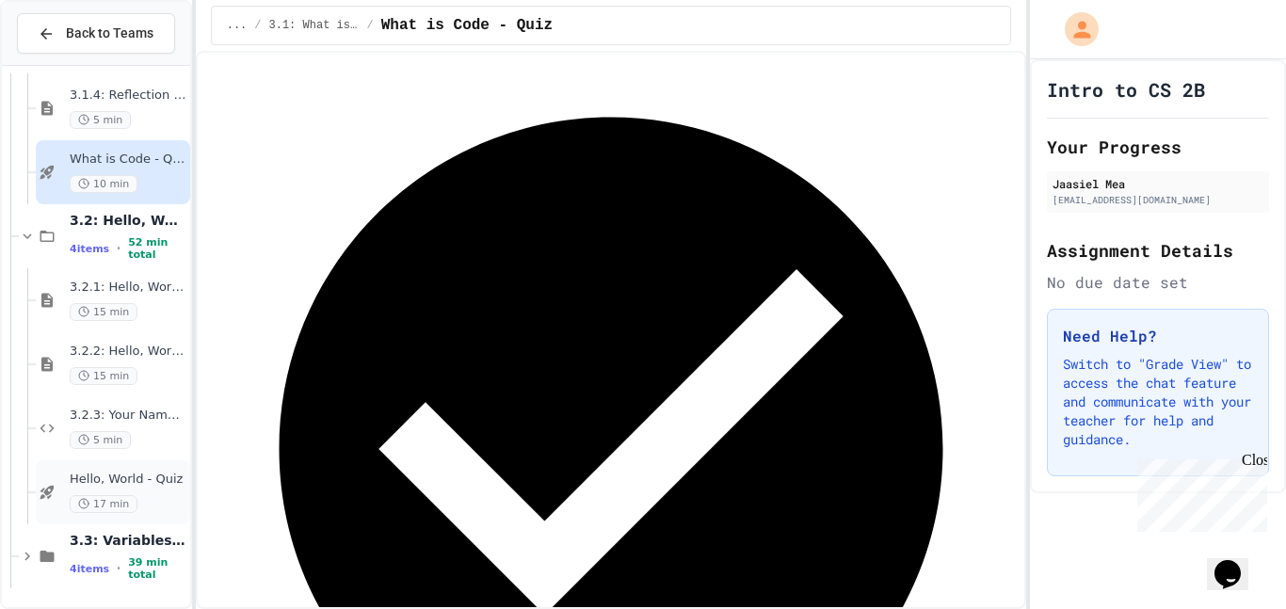
click at [141, 481] on span "Hello, World - Quiz" at bounding box center [128, 480] width 117 height 16
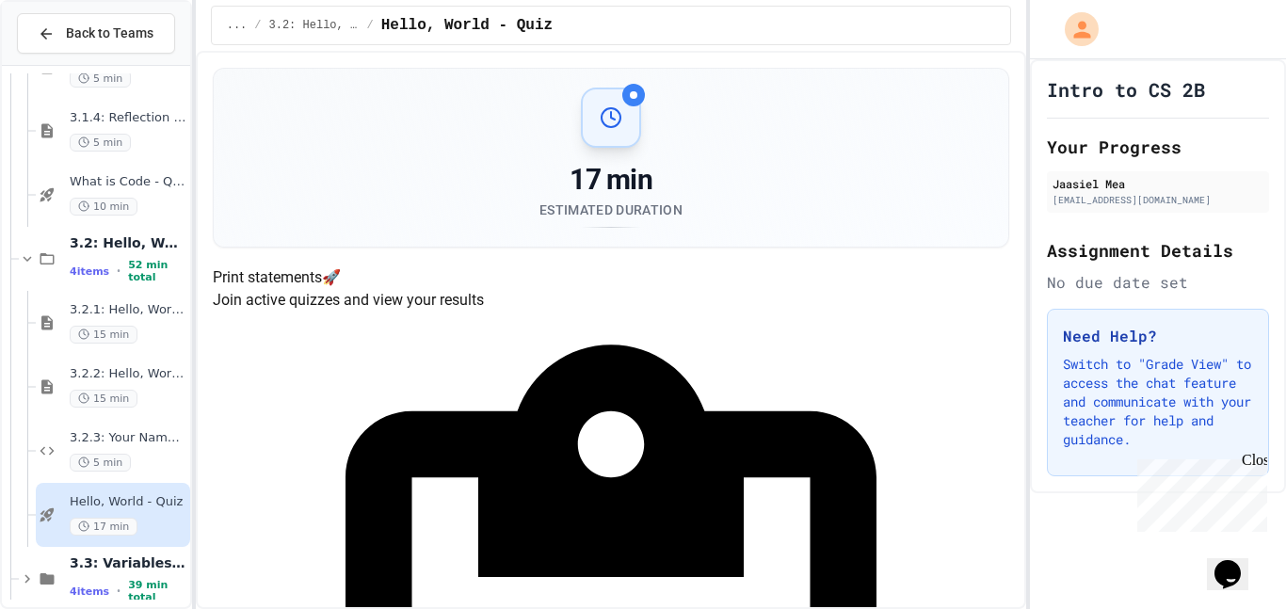
scroll to position [103, 0]
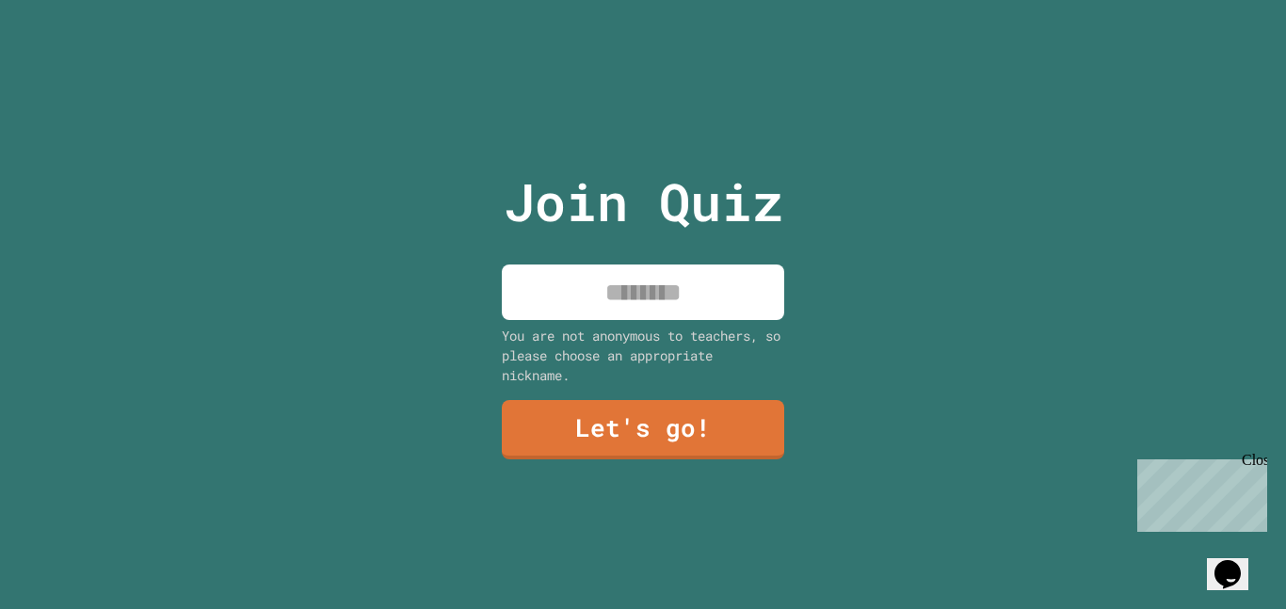
click at [400, 235] on div "Join Quiz You are not anonymous to teachers, so please choose an appropriate ni…" at bounding box center [643, 304] width 1286 height 609
click at [634, 290] on input at bounding box center [643, 292] width 282 height 56
type input "********"
click at [651, 434] on link "Let's go!" at bounding box center [642, 428] width 285 height 62
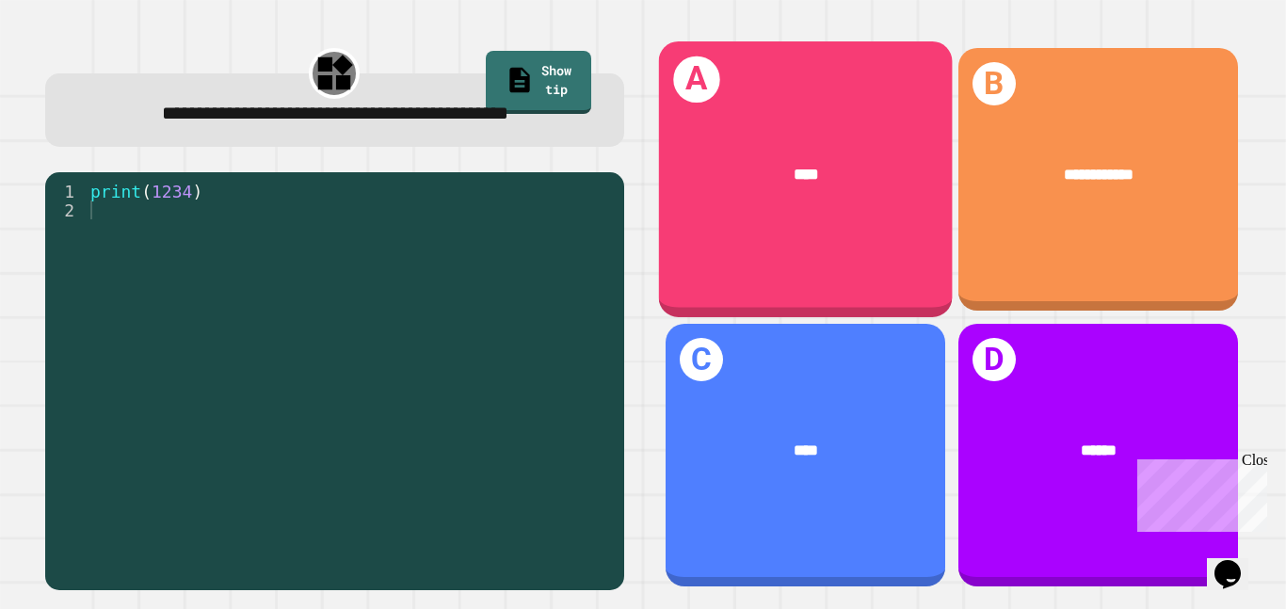
click at [785, 186] on div "****" at bounding box center [805, 174] width 294 height 89
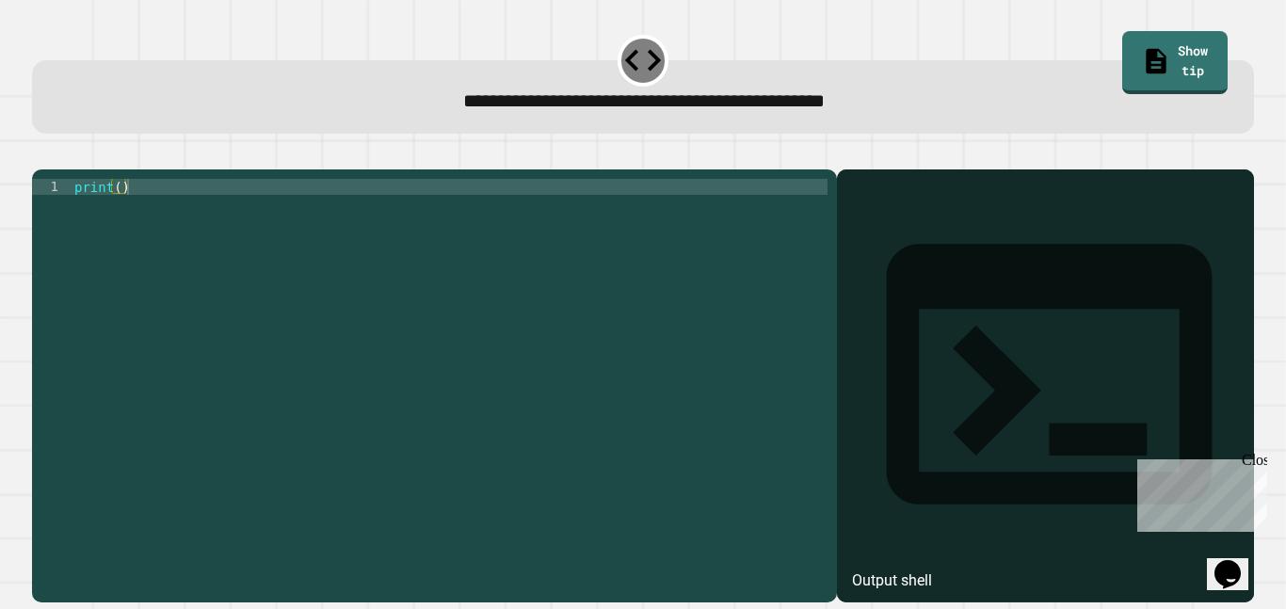
click at [932, 569] on div "Output shell" at bounding box center [892, 580] width 80 height 23
click at [711, 215] on div "print ( )" at bounding box center [449, 379] width 757 height 400
click at [120, 220] on div "print ( )" at bounding box center [449, 379] width 757 height 400
click at [41, 154] on icon "button" at bounding box center [41, 154] width 0 height 0
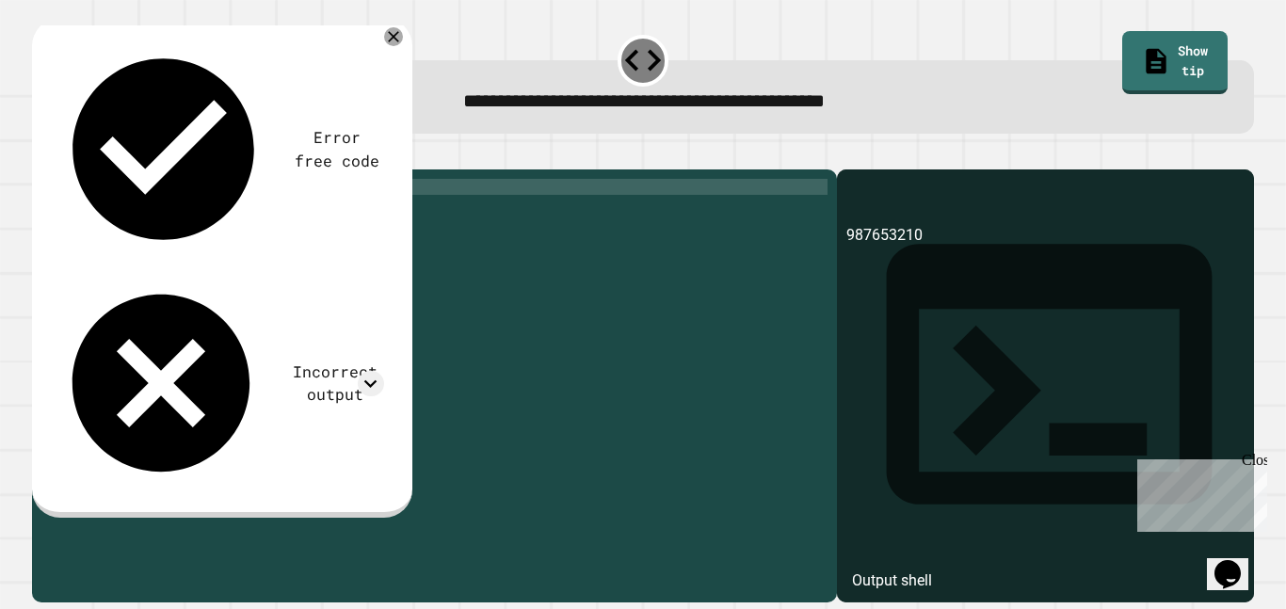
click at [155, 216] on div "print ( 987653210 )" at bounding box center [449, 379] width 757 height 400
type textarea "**********"
click at [41, 154] on icon "button" at bounding box center [41, 154] width 0 height 0
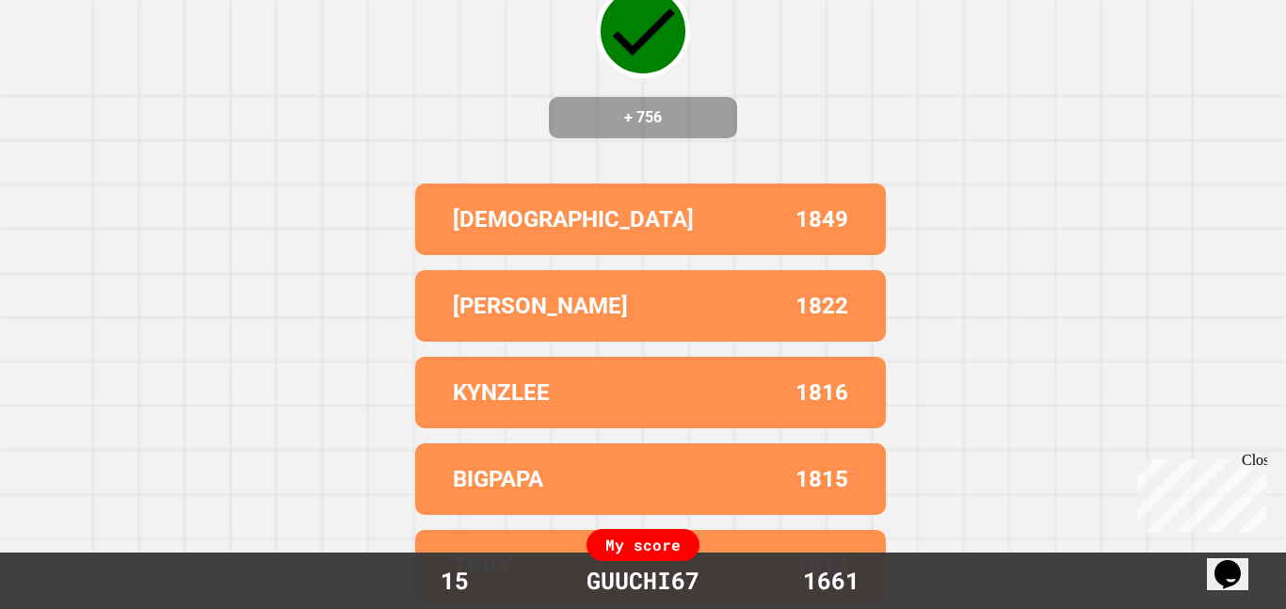
scroll to position [0, 0]
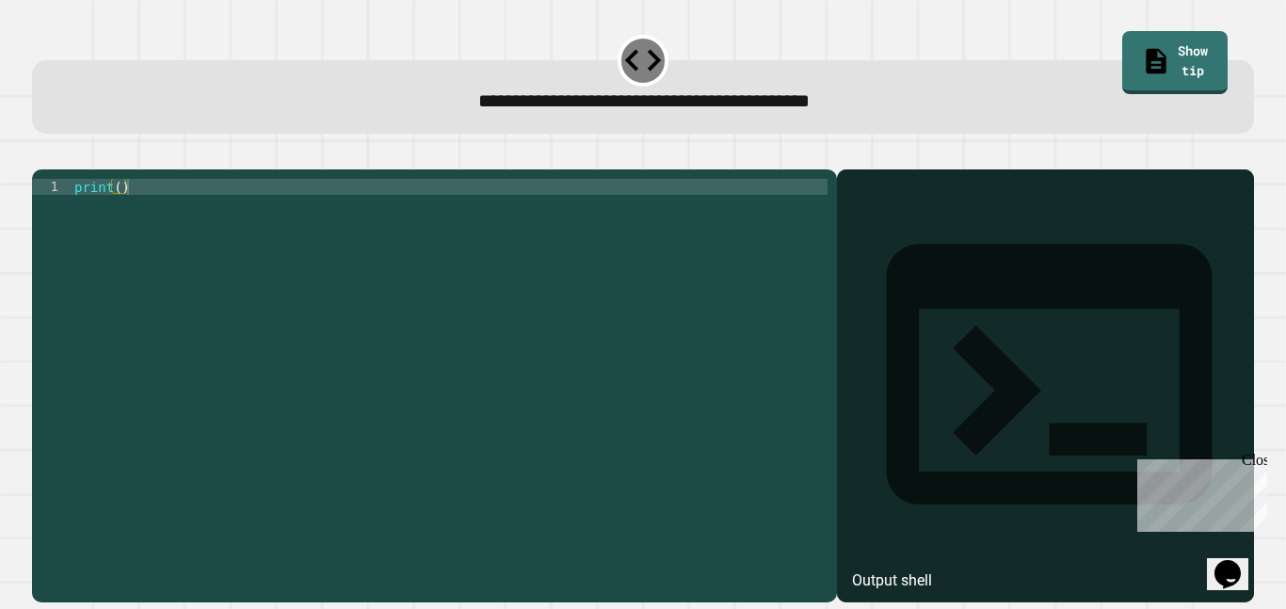
click at [119, 221] on div "print ( )" at bounding box center [449, 379] width 757 height 400
click at [56, 166] on icon "button" at bounding box center [54, 165] width 10 height 13
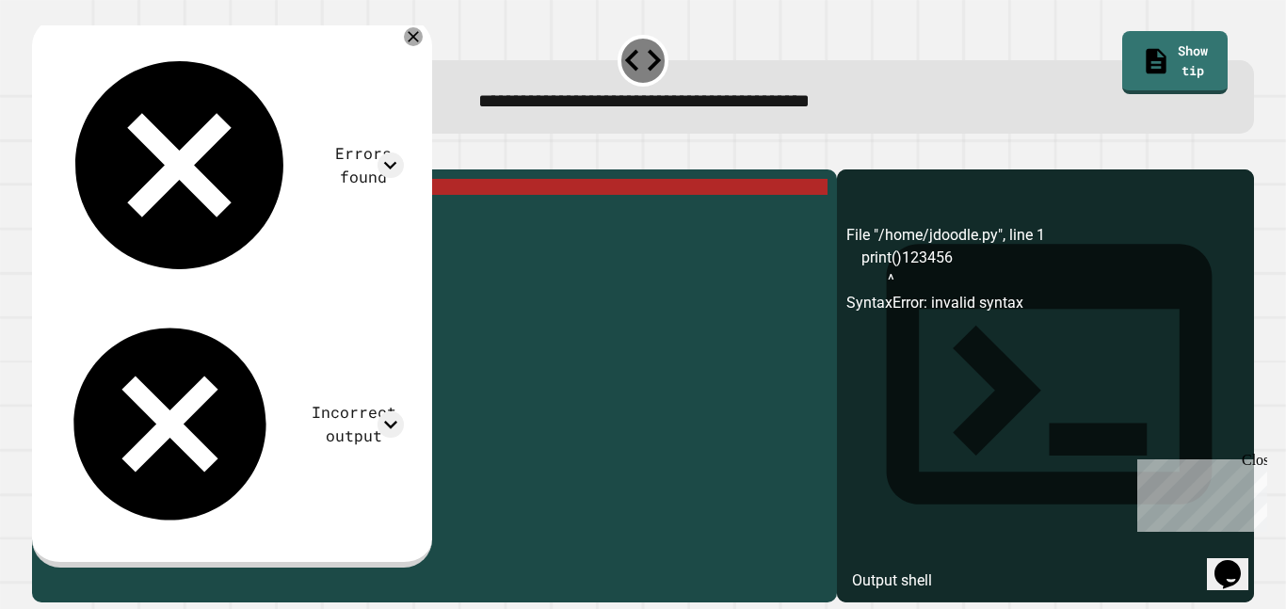
click at [120, 216] on div "print ( ) 123456" at bounding box center [449, 379] width 757 height 400
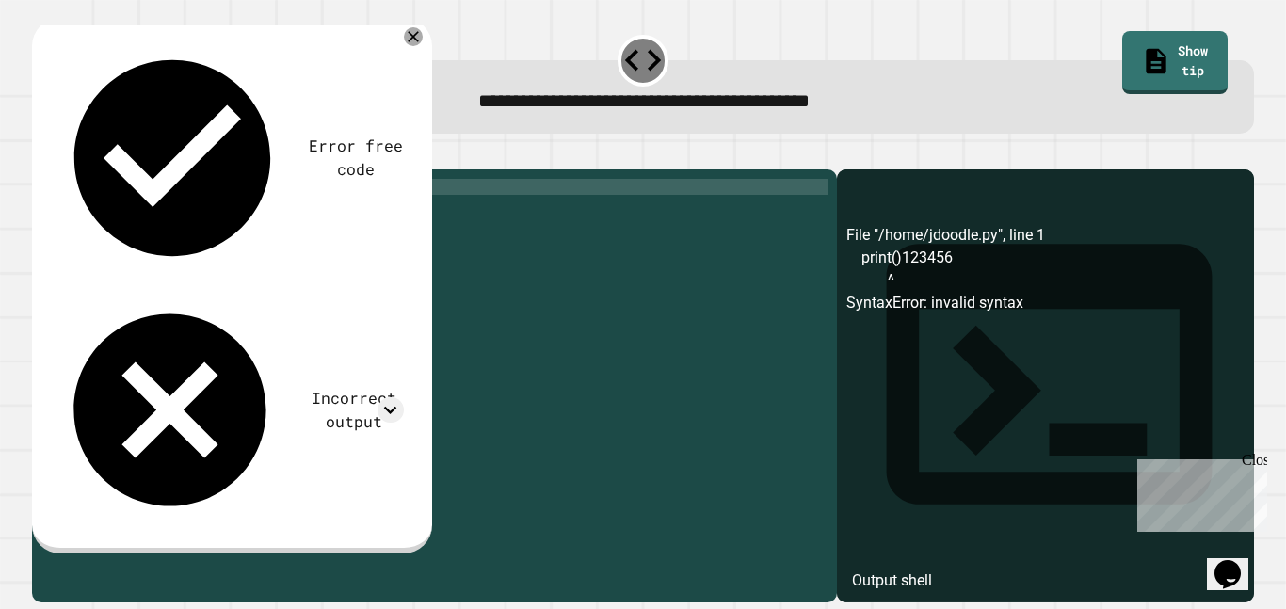
scroll to position [0, 12]
click at [227, 215] on div "print ( 123456 ) 123456" at bounding box center [449, 379] width 757 height 400
type textarea "**********"
click at [41, 154] on button "button" at bounding box center [41, 154] width 0 height 0
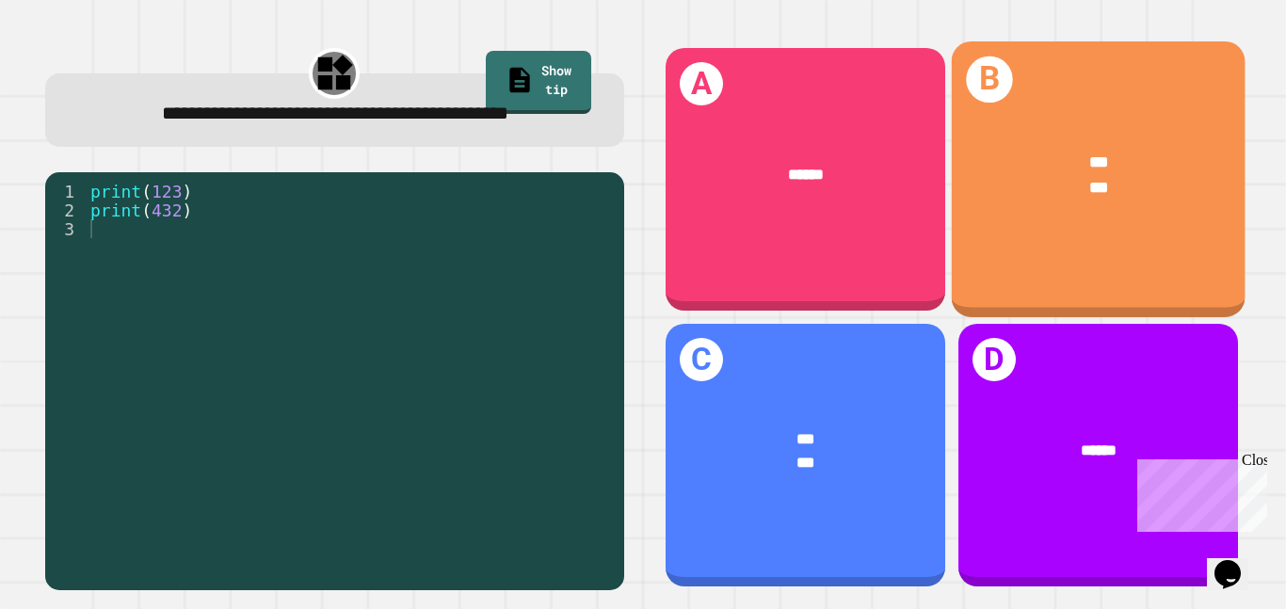
click at [1029, 209] on div "*** ***" at bounding box center [1098, 175] width 294 height 114
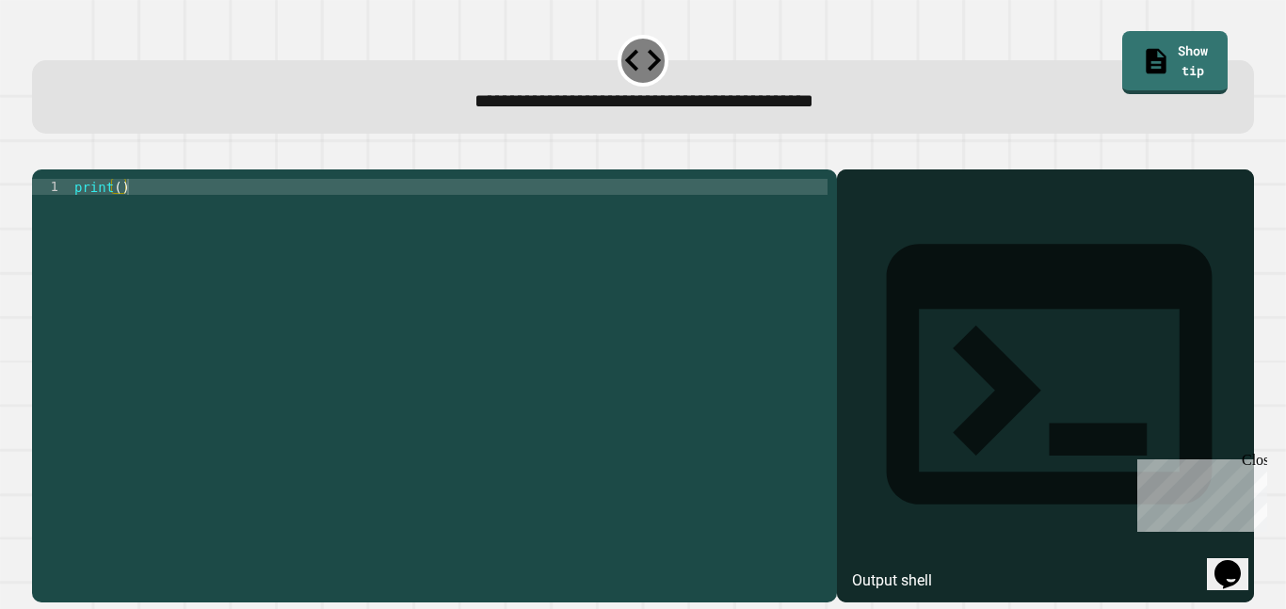
click at [425, 210] on div "print ( )" at bounding box center [449, 379] width 757 height 400
click at [122, 220] on div "print ( )" at bounding box center [449, 379] width 757 height 400
type textarea "**********"
click at [41, 154] on icon "button" at bounding box center [41, 154] width 0 height 0
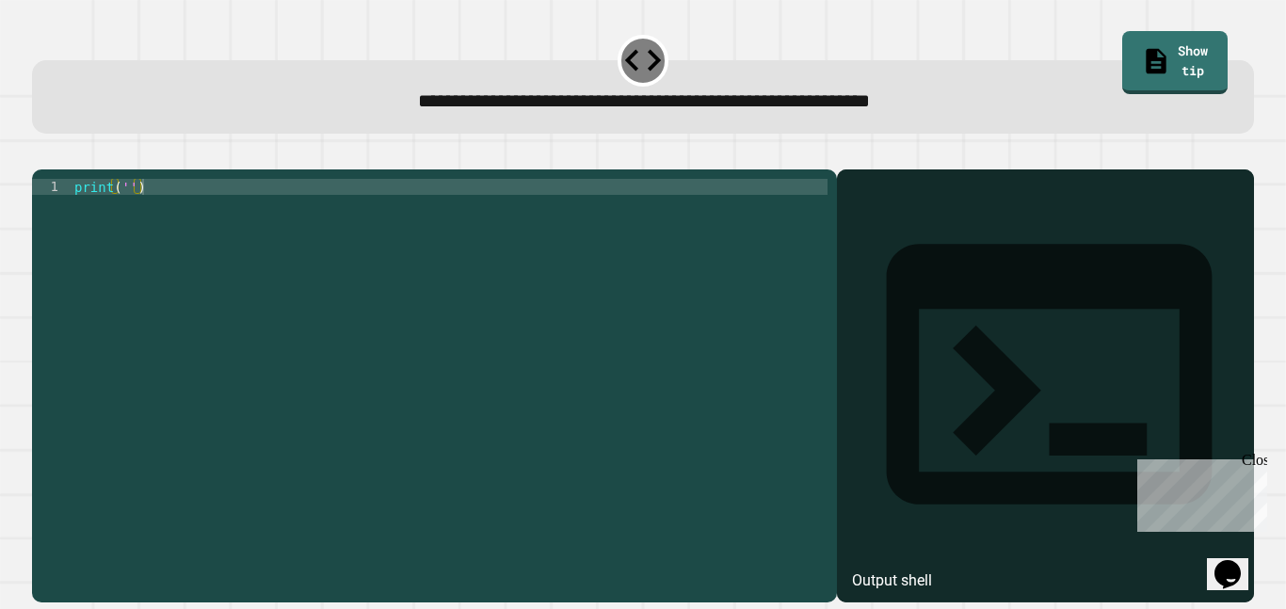
click at [125, 216] on div "print ( '' )" at bounding box center [449, 379] width 757 height 400
click at [41, 154] on icon "button" at bounding box center [41, 154] width 0 height 0
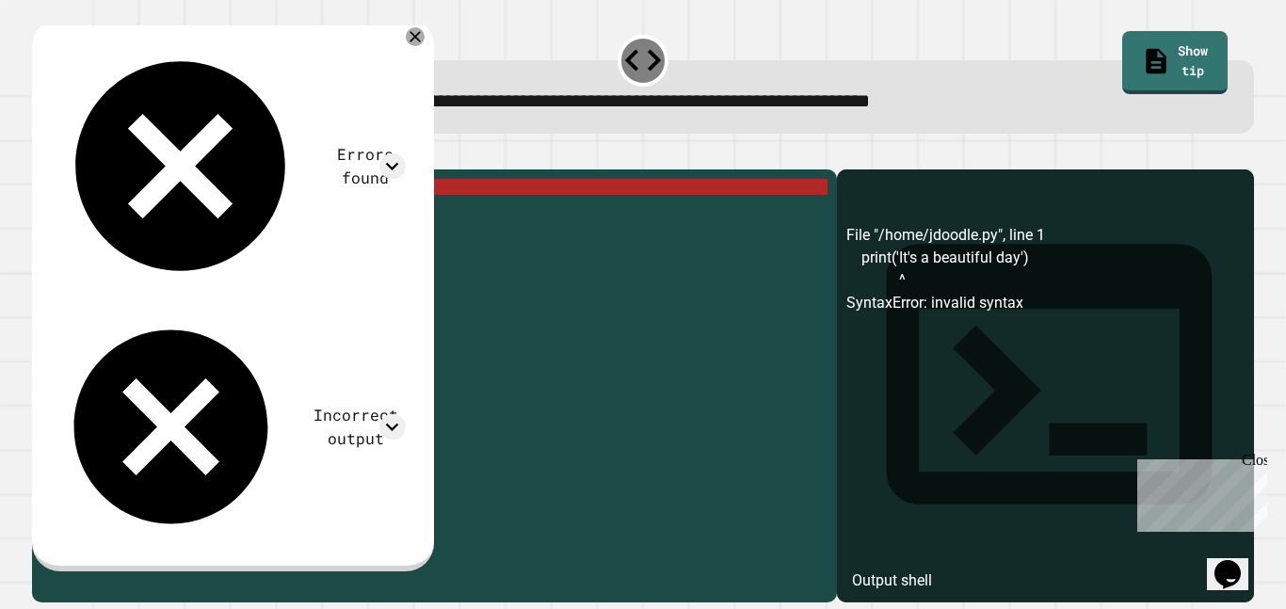
click at [146, 219] on div "print ( 'It' s a beautiful day ')" at bounding box center [449, 379] width 757 height 400
click at [152, 213] on div "print ( 'It' s a beautiful day ')" at bounding box center [449, 379] width 757 height 400
click at [150, 214] on div "print ( 'It' s a beautiful day ')" at bounding box center [449, 379] width 757 height 400
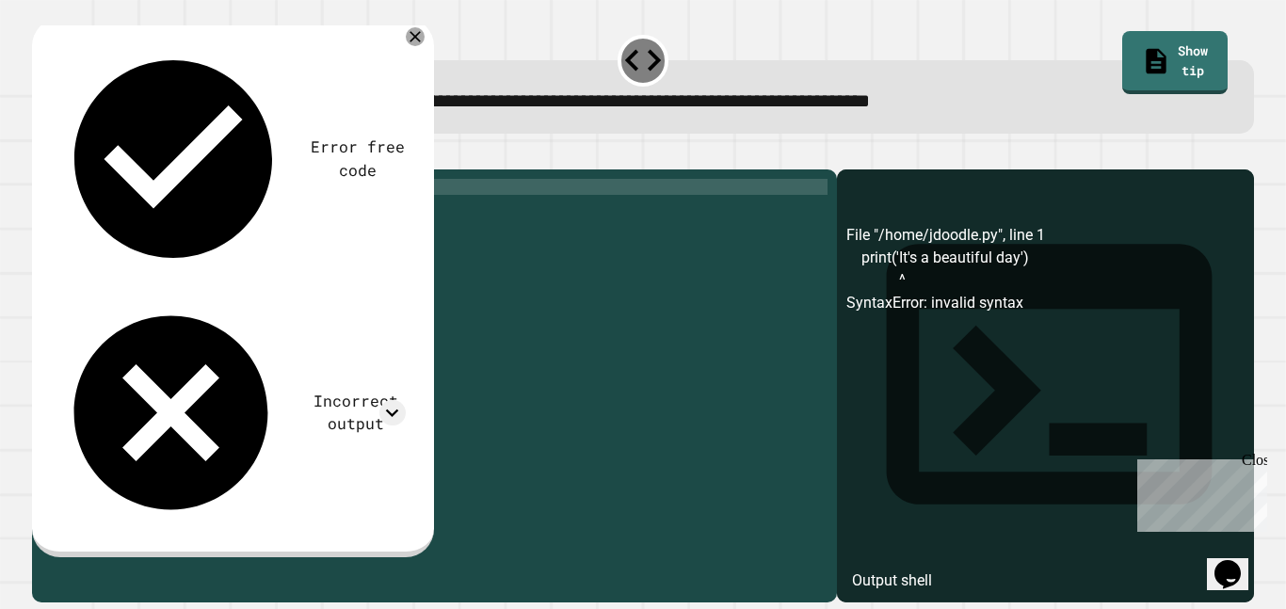
scroll to position [0, 13]
click at [149, 209] on div "print ( 'It '' s a beautiful day' )" at bounding box center [449, 379] width 757 height 400
click at [167, 211] on div "print ( 'It'' s a beautiful day' )" at bounding box center [449, 379] width 757 height 400
click at [41, 154] on icon "button" at bounding box center [41, 154] width 0 height 0
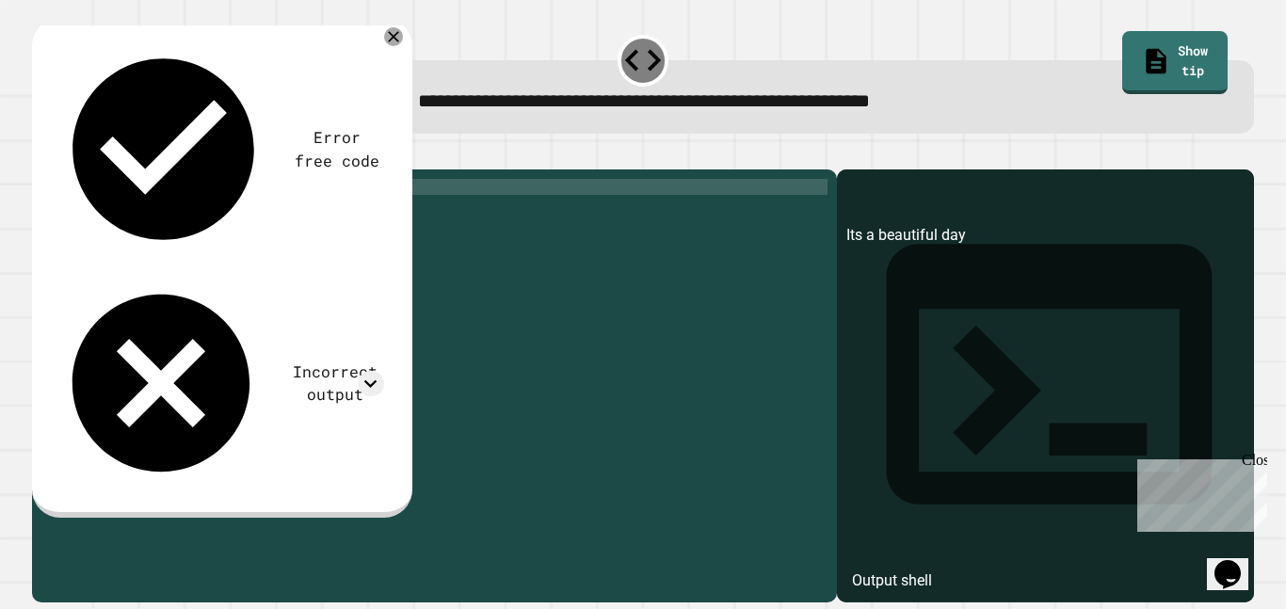
click at [151, 211] on div "print ( 'It''s a beautiful day' )" at bounding box center [449, 379] width 757 height 400
click at [41, 154] on icon "button" at bounding box center [41, 154] width 0 height 0
click at [273, 210] on div "print ( 'It ''s a beautiful day' )" at bounding box center [449, 379] width 757 height 400
click at [298, 213] on div "print ( 'It ''s a beautiful day' )" at bounding box center [449, 379] width 757 height 400
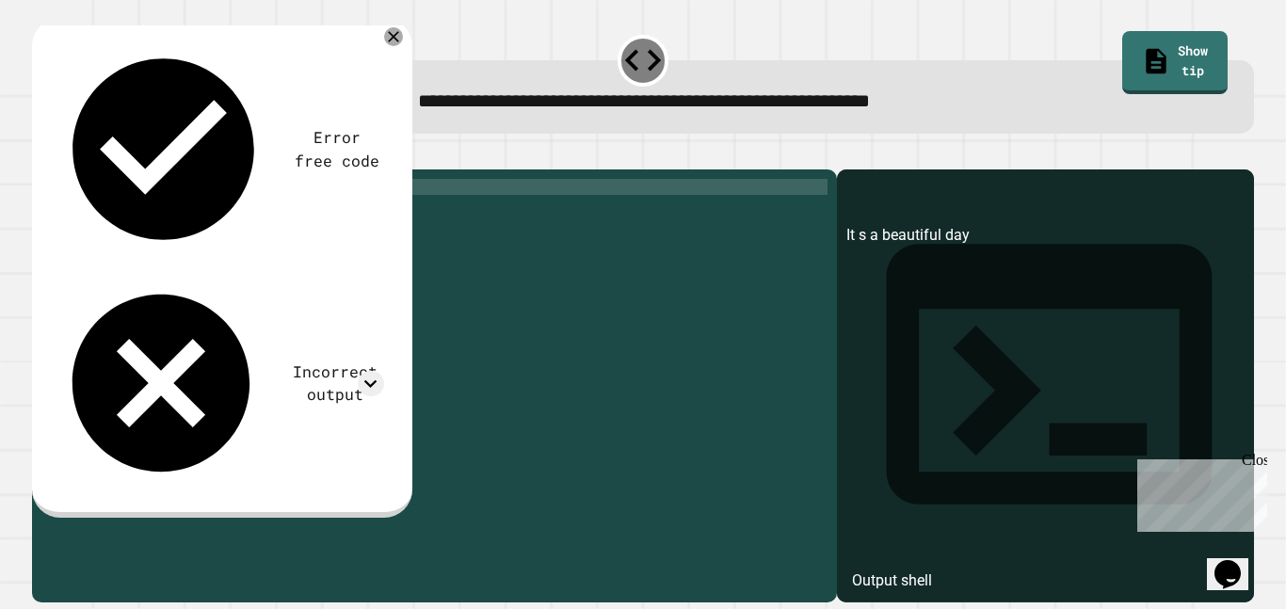
click at [127, 212] on div "print ( 'It ''s a beautiful day)" at bounding box center [449, 379] width 757 height 400
click at [152, 211] on div "print ( It '' s a beautiful day )" at bounding box center [449, 379] width 757 height 400
click at [118, 216] on div "print ( Its a beautiful day )" at bounding box center [449, 379] width 757 height 400
click at [268, 216] on div "print ( "Its a beautiful day)" at bounding box center [449, 379] width 757 height 400
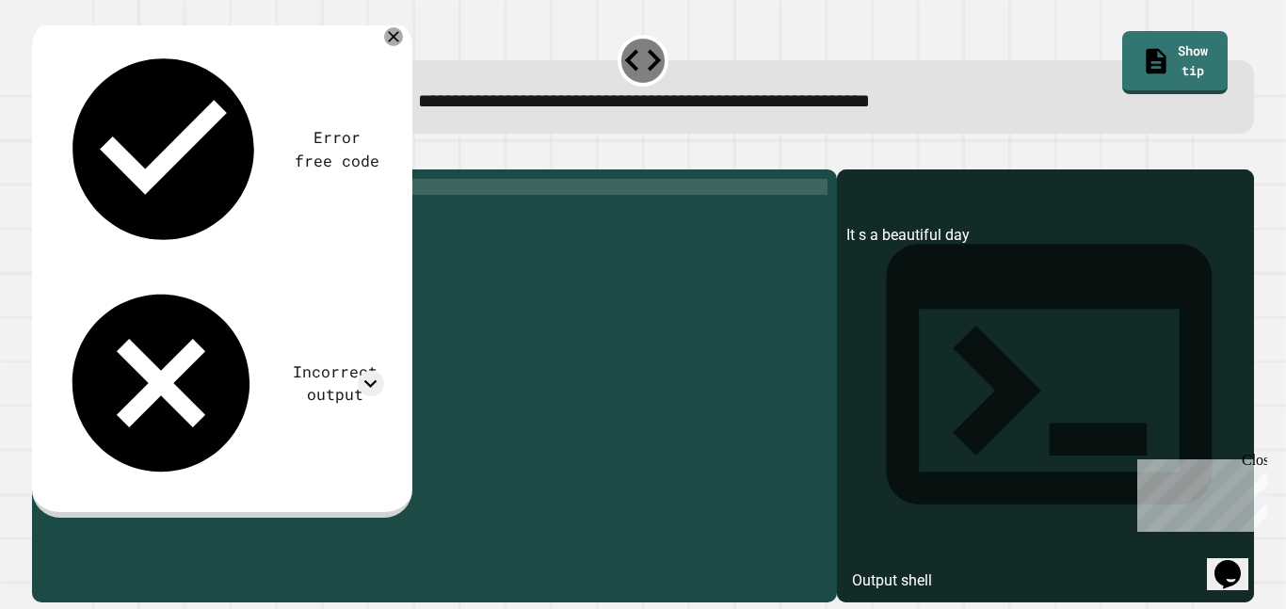
click at [271, 214] on div "print ( "Its a beautiful day)" at bounding box center [449, 379] width 757 height 400
click at [41, 154] on icon "button" at bounding box center [41, 154] width 0 height 0
click at [143, 215] on div "print ( "Its a beautiful day" )" at bounding box center [449, 379] width 757 height 400
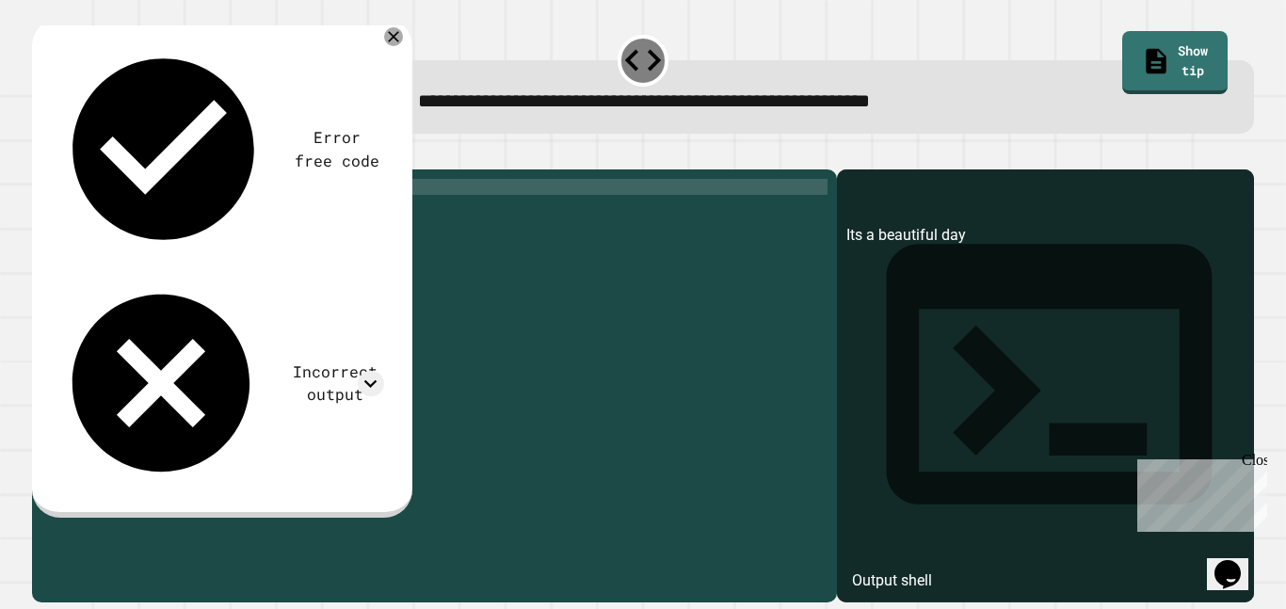
type textarea "**********"
click at [41, 154] on icon "button" at bounding box center [41, 154] width 0 height 0
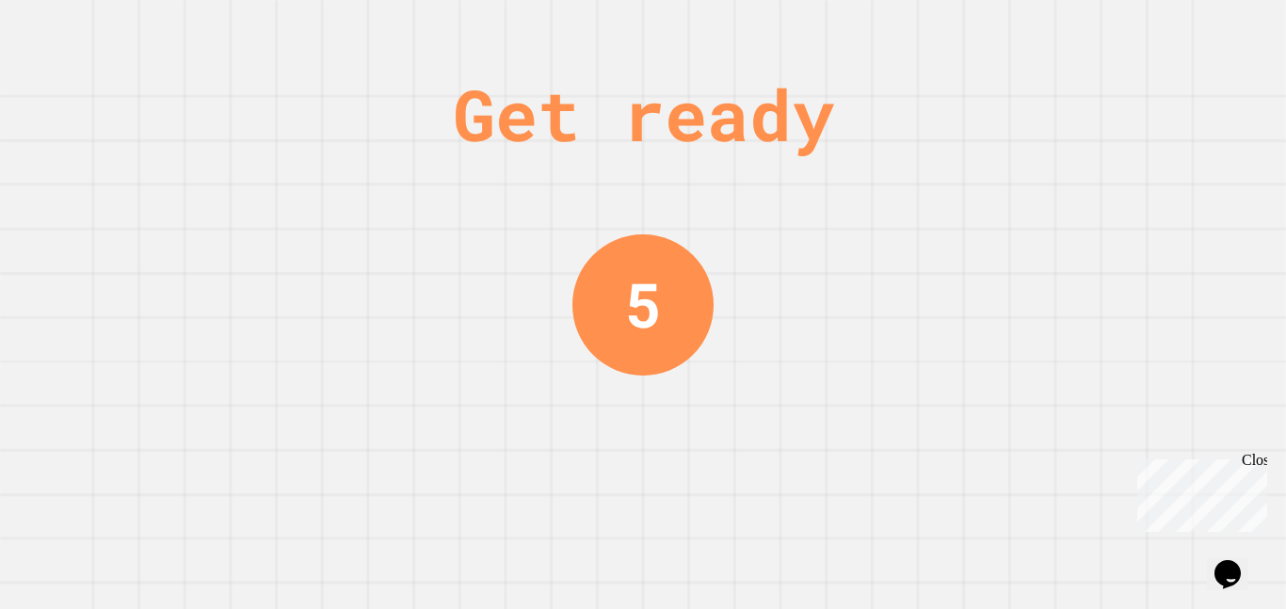
scroll to position [0, 0]
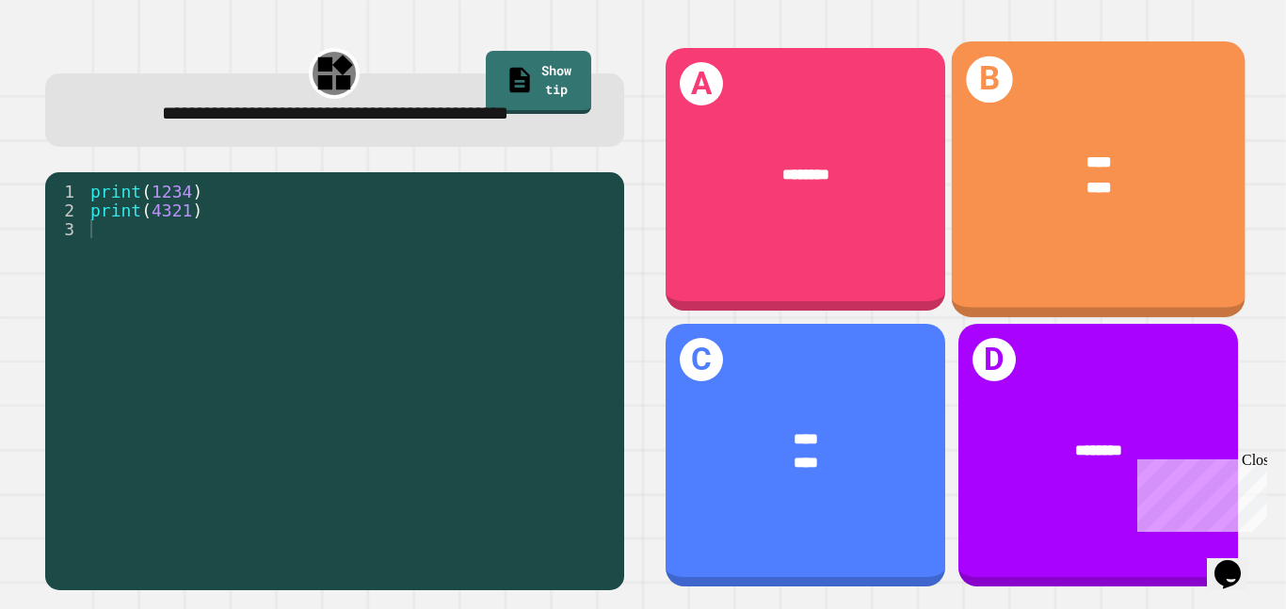
click at [1039, 264] on div "B **** ****" at bounding box center [1098, 179] width 294 height 276
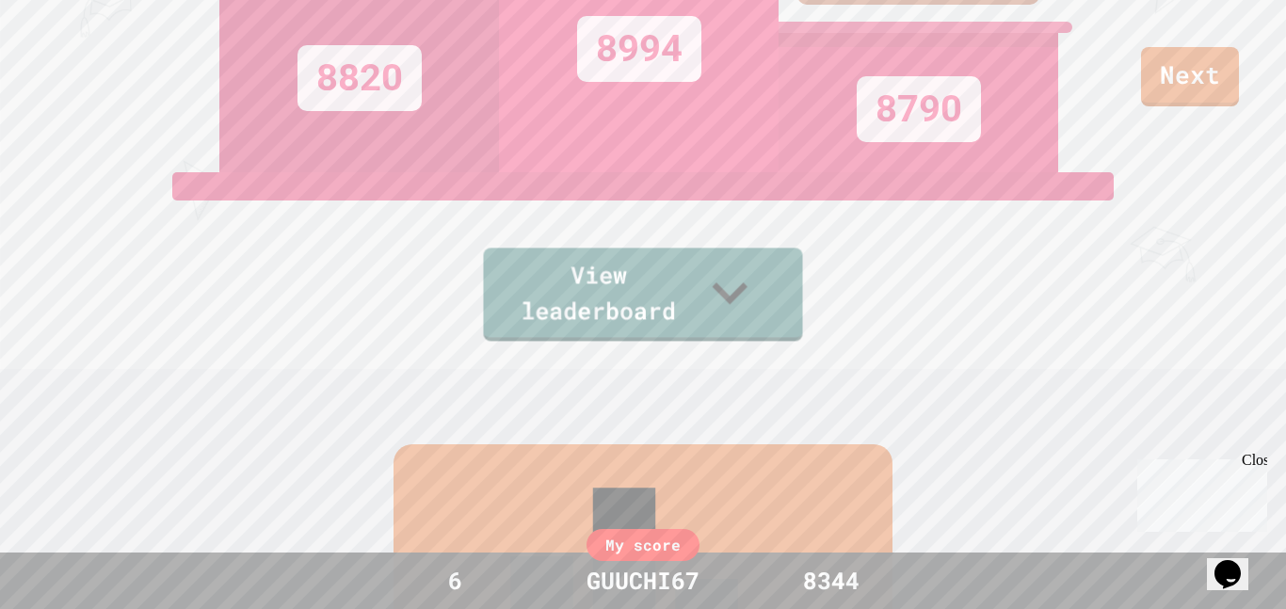
scroll to position [164, 0]
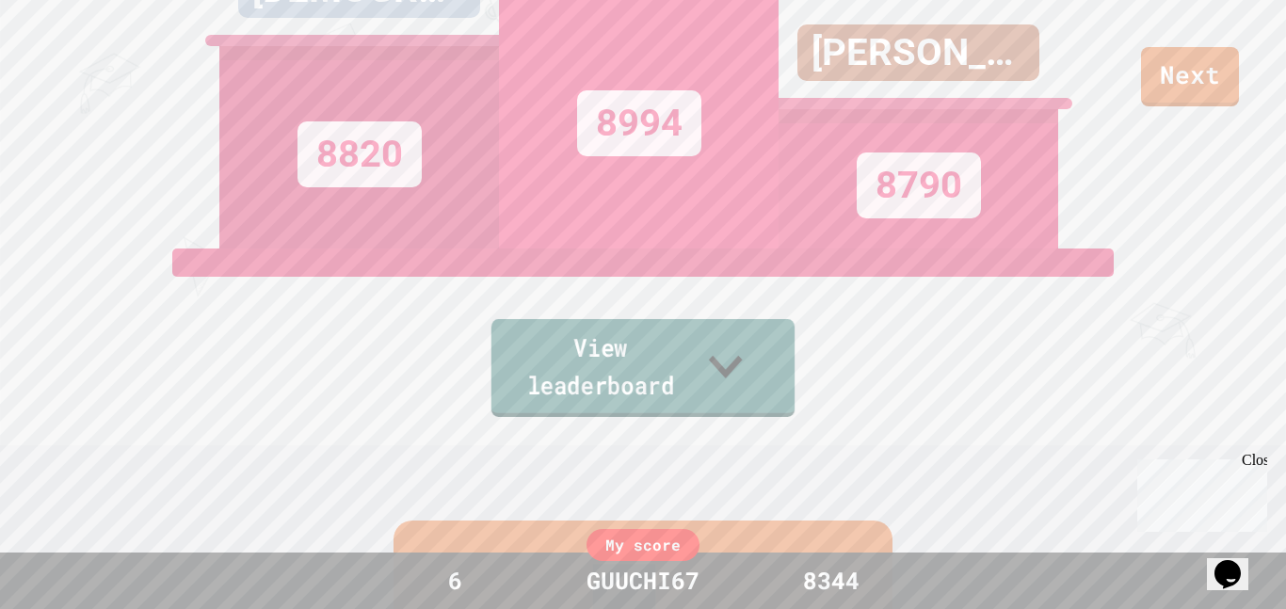
click at [646, 376] on link "View leaderboard" at bounding box center [642, 368] width 303 height 98
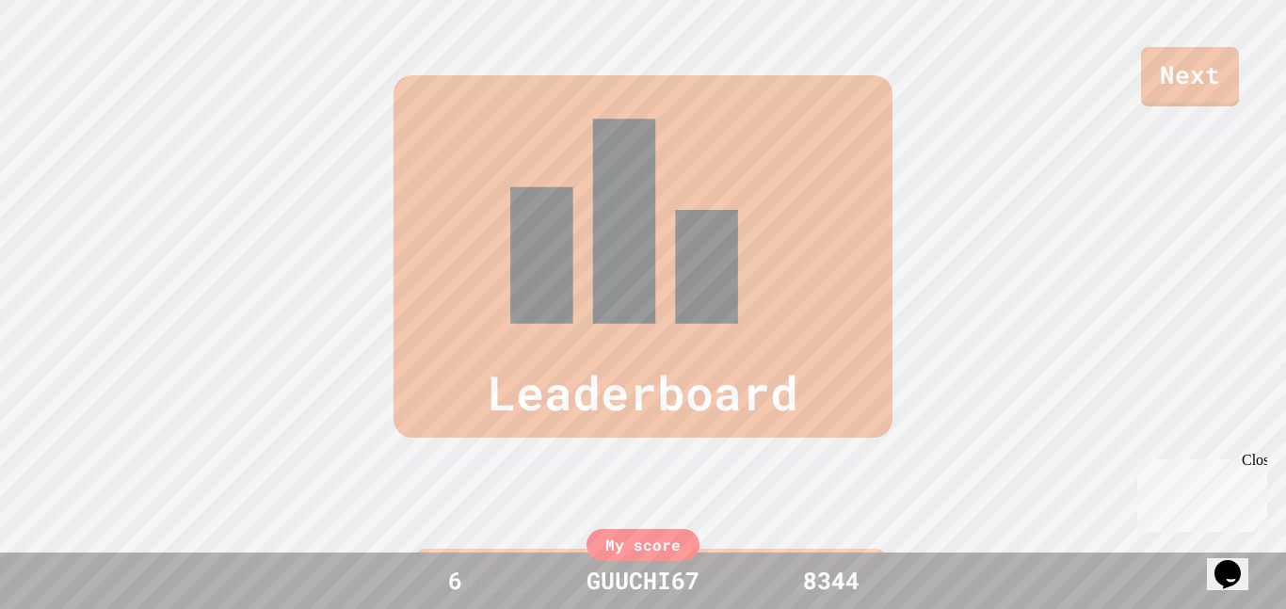
scroll to position [776, 0]
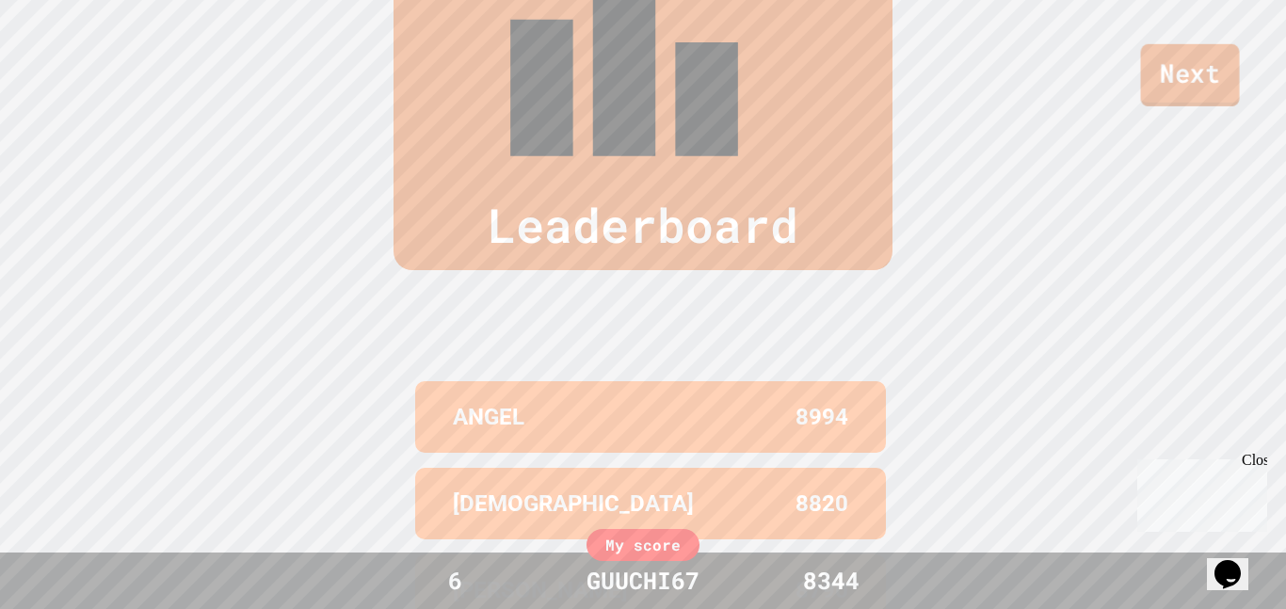
click at [1192, 97] on link "Next" at bounding box center [1190, 75] width 99 height 62
